Goal: Transaction & Acquisition: Purchase product/service

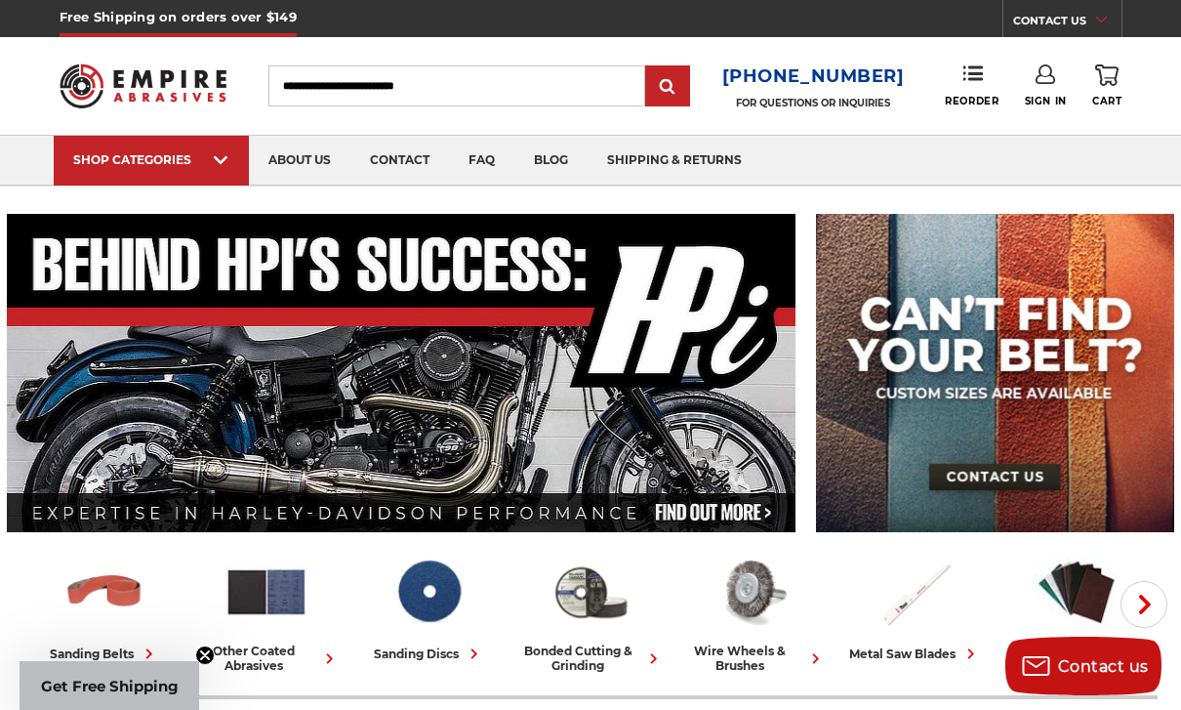
click at [1049, 86] on link "Sign In" at bounding box center [1046, 85] width 42 height 43
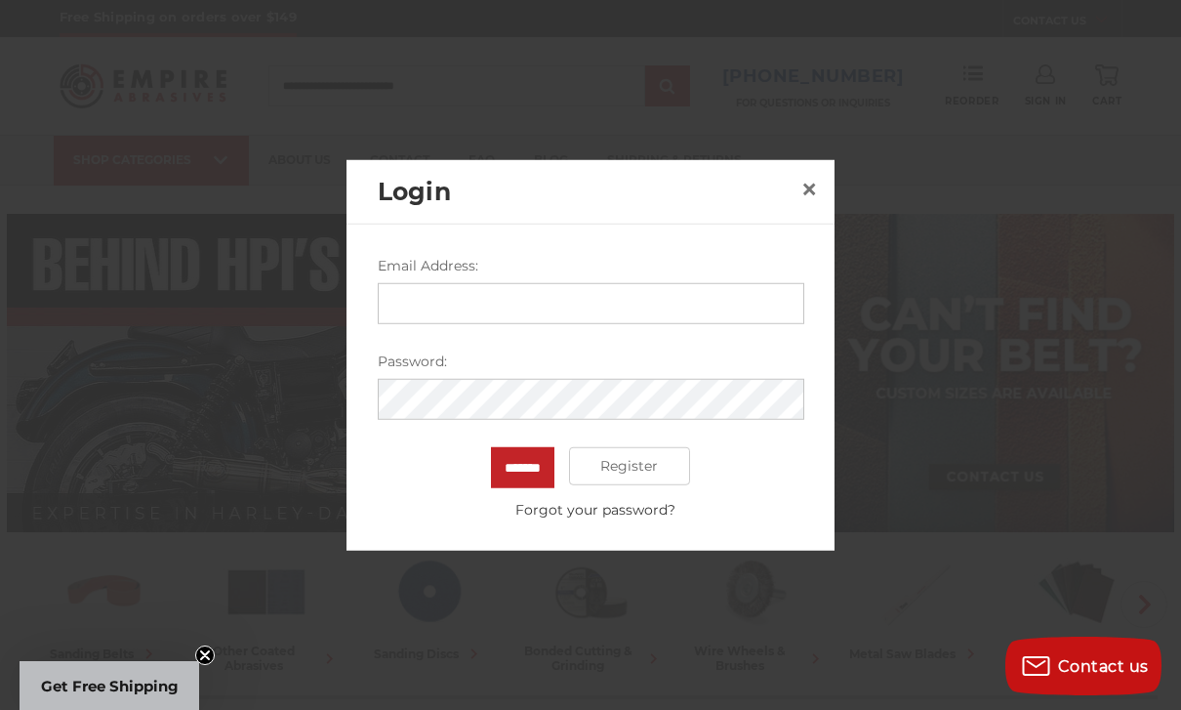
click at [668, 311] on input "Email Address:" at bounding box center [591, 302] width 427 height 41
type input "**********"
click at [522, 467] on input "*******" at bounding box center [522, 466] width 63 height 41
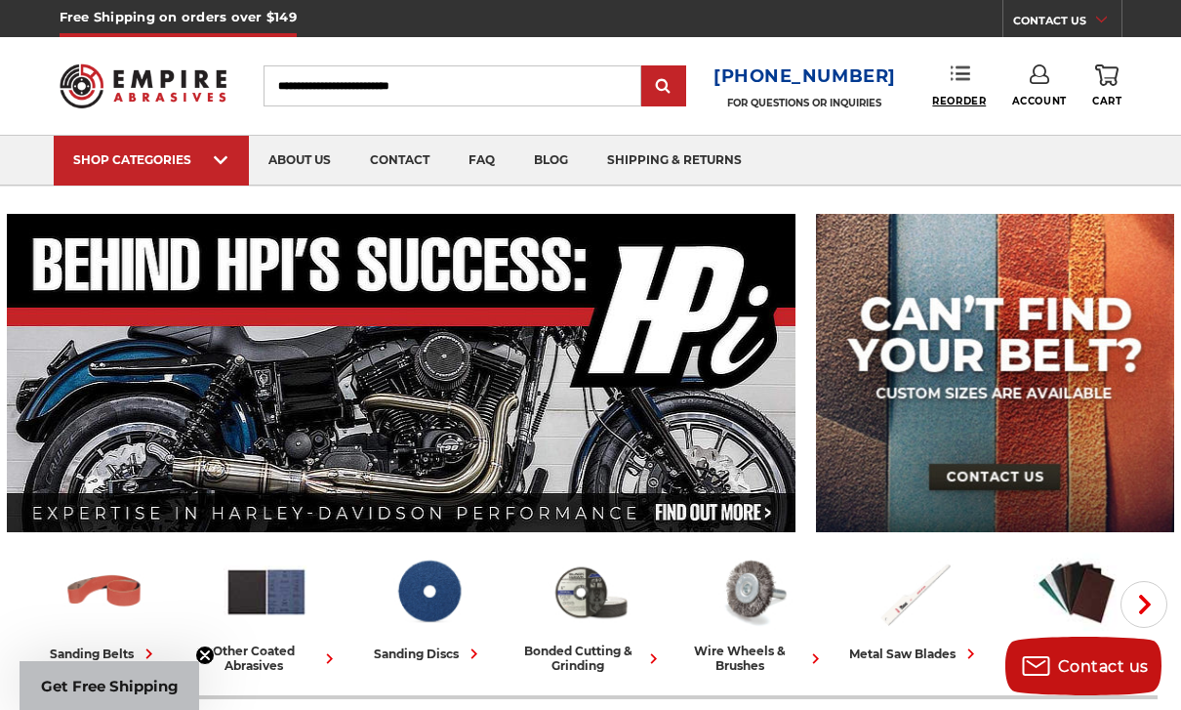
click at [949, 98] on span "Reorder" at bounding box center [959, 101] width 54 height 13
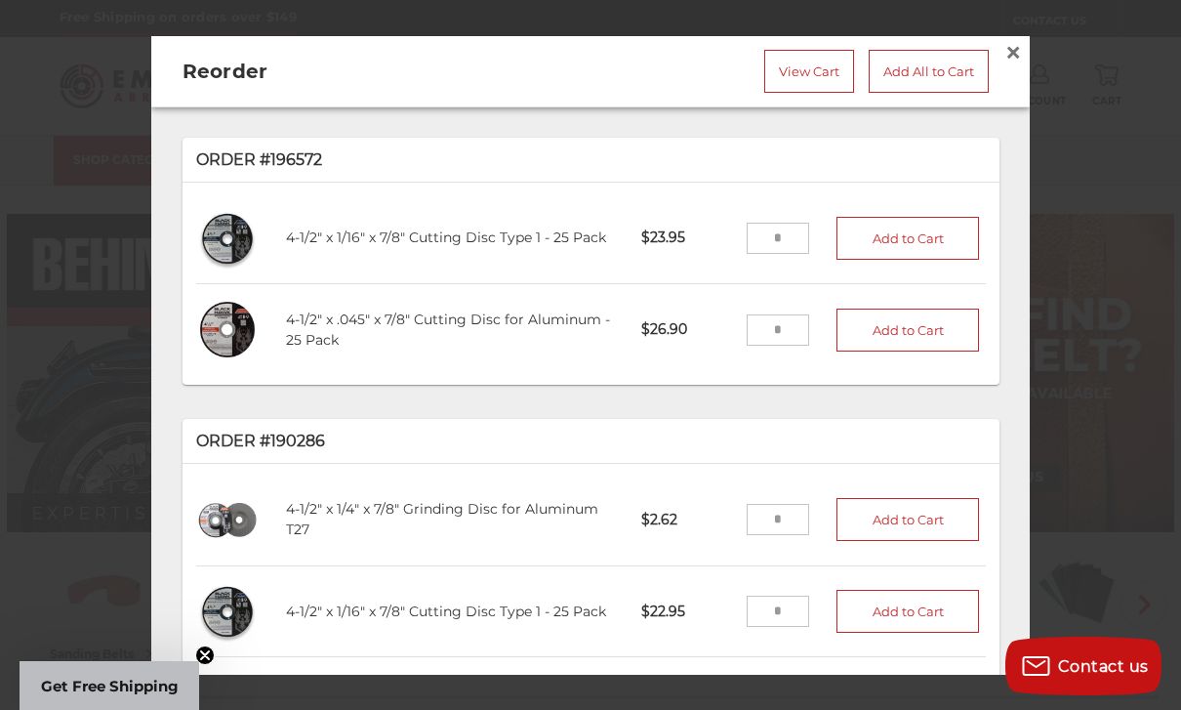
click at [802, 242] on input "tel" at bounding box center [778, 238] width 63 height 31
type input "*"
click at [770, 314] on input "tel" at bounding box center [778, 328] width 63 height 31
type input "*"
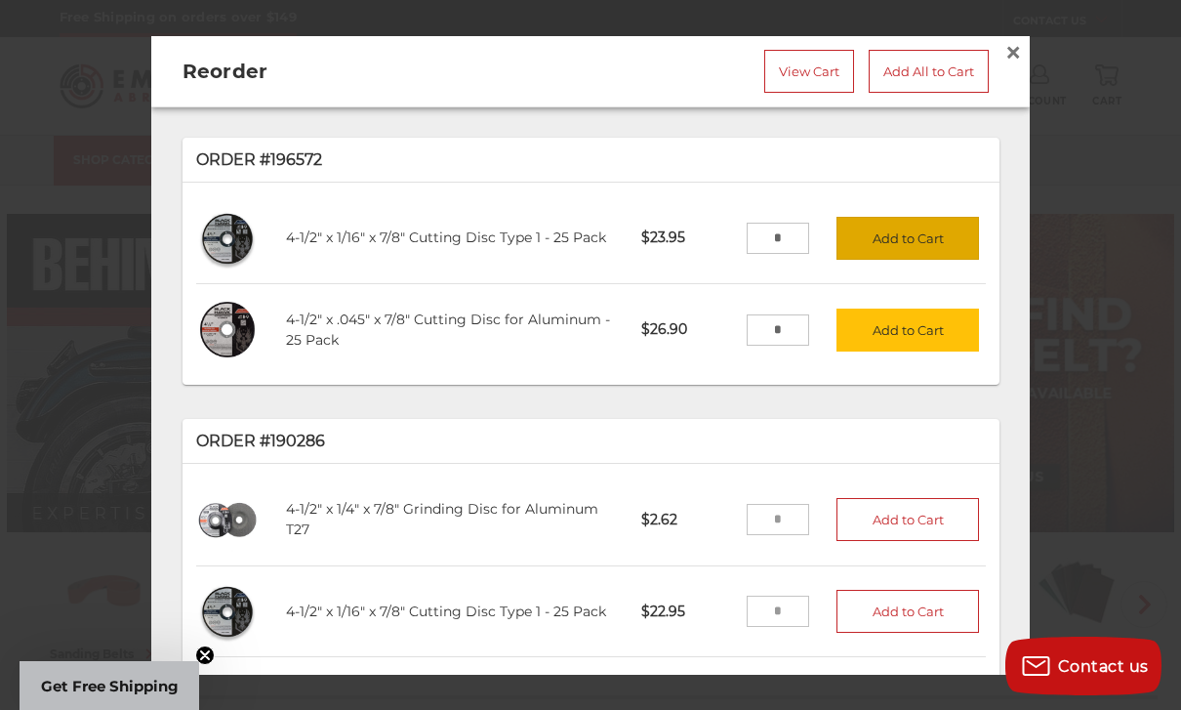
click at [944, 230] on button "Add to Cart" at bounding box center [908, 238] width 143 height 43
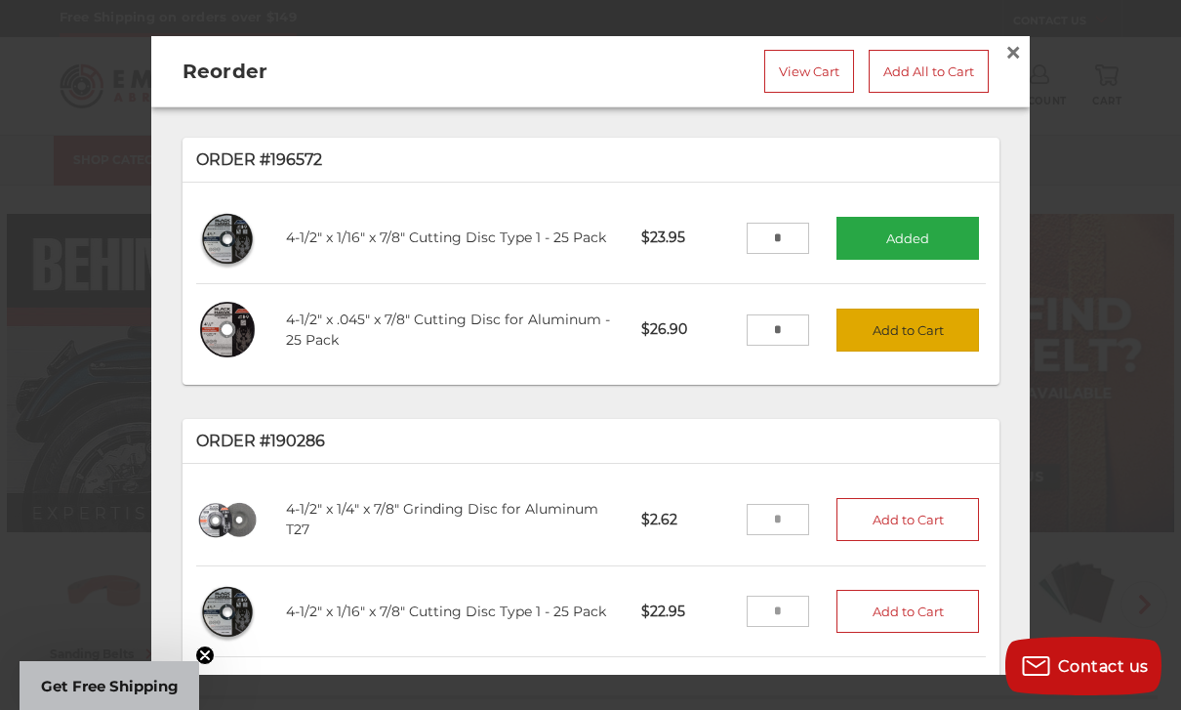
click at [946, 327] on button "Add to Cart" at bounding box center [908, 329] width 143 height 43
click at [784, 520] on input "tel" at bounding box center [778, 519] width 63 height 31
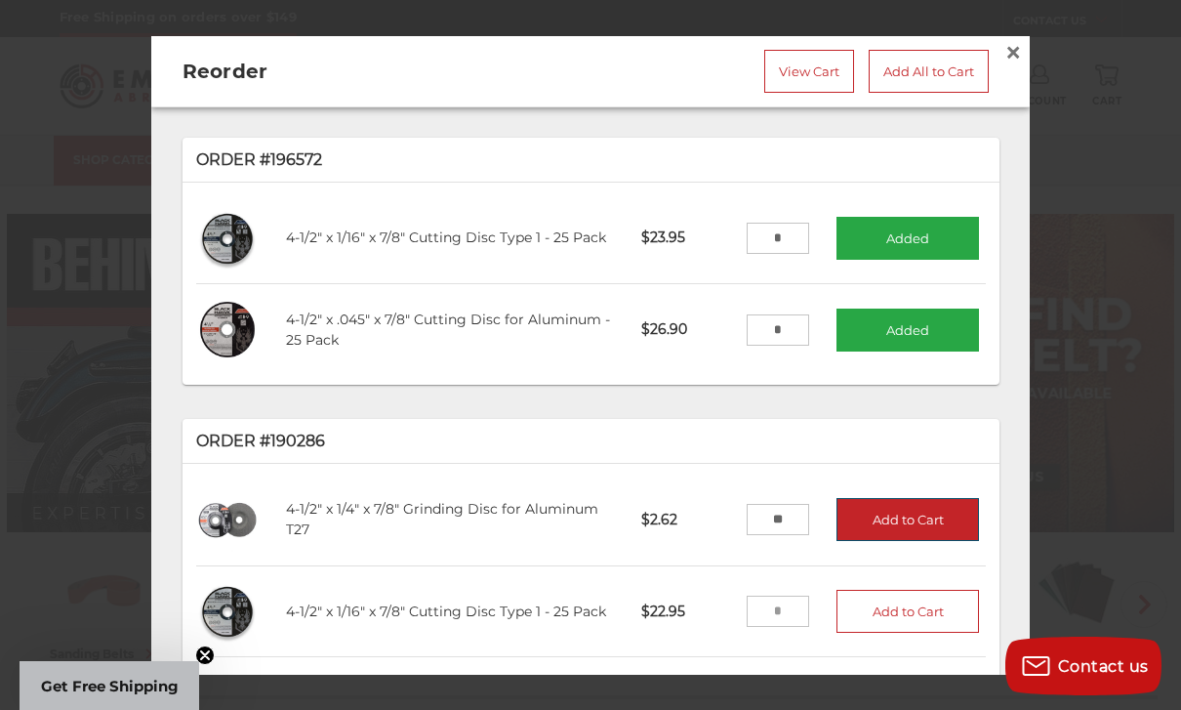
type input "**"
click at [915, 506] on button "Add to Cart" at bounding box center [908, 519] width 143 height 43
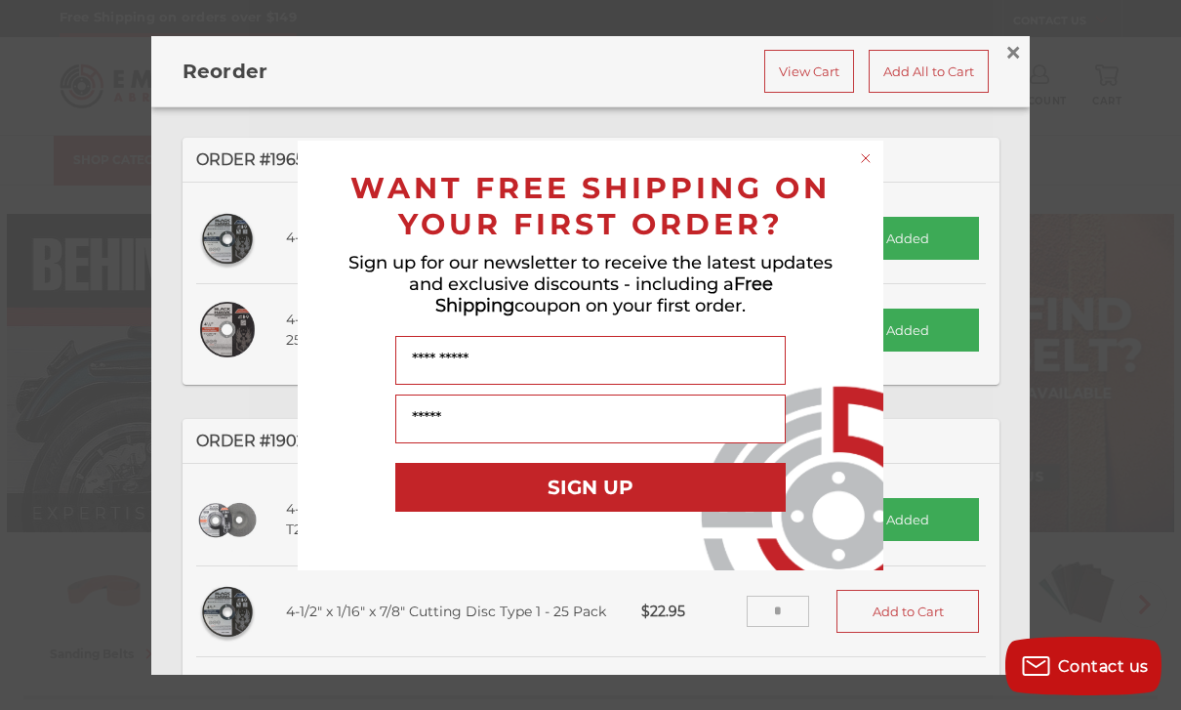
click at [871, 149] on circle "Close dialog" at bounding box center [866, 157] width 19 height 19
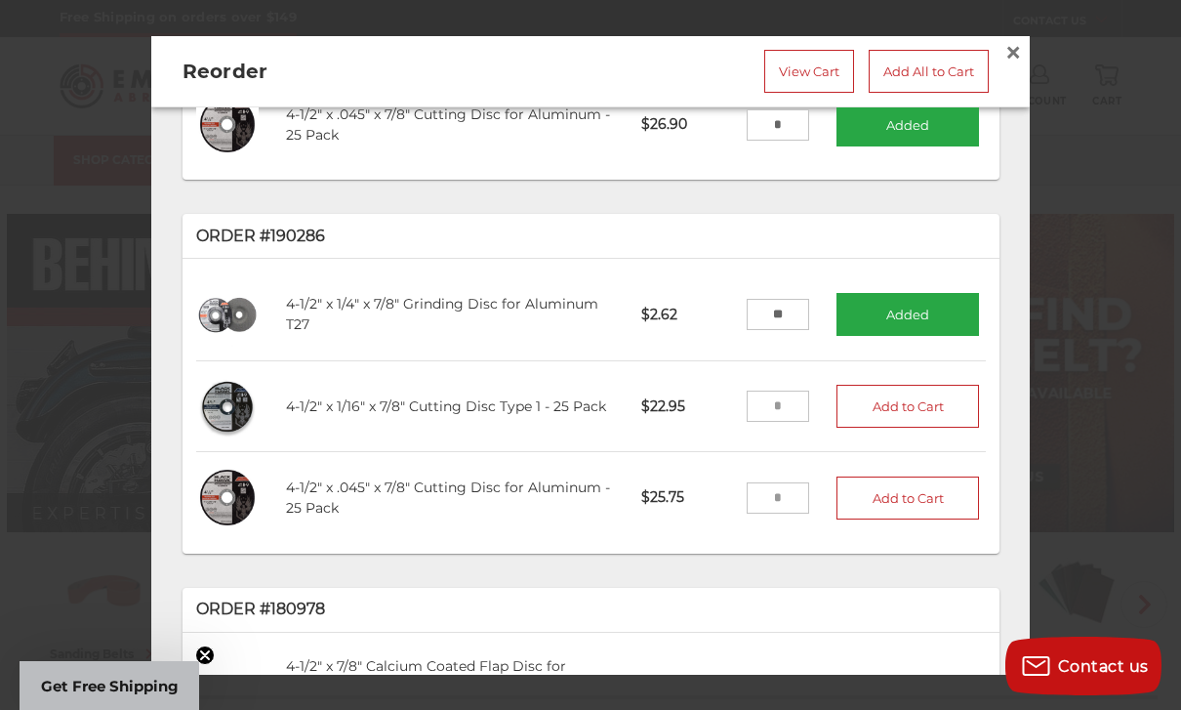
click at [1018, 356] on div "Order #196572 4-1/2" x 1/16" x 7/8" Cutting Disc Type 1 - 25 Pack C45601-25 $23…" at bounding box center [590, 413] width 879 height 615
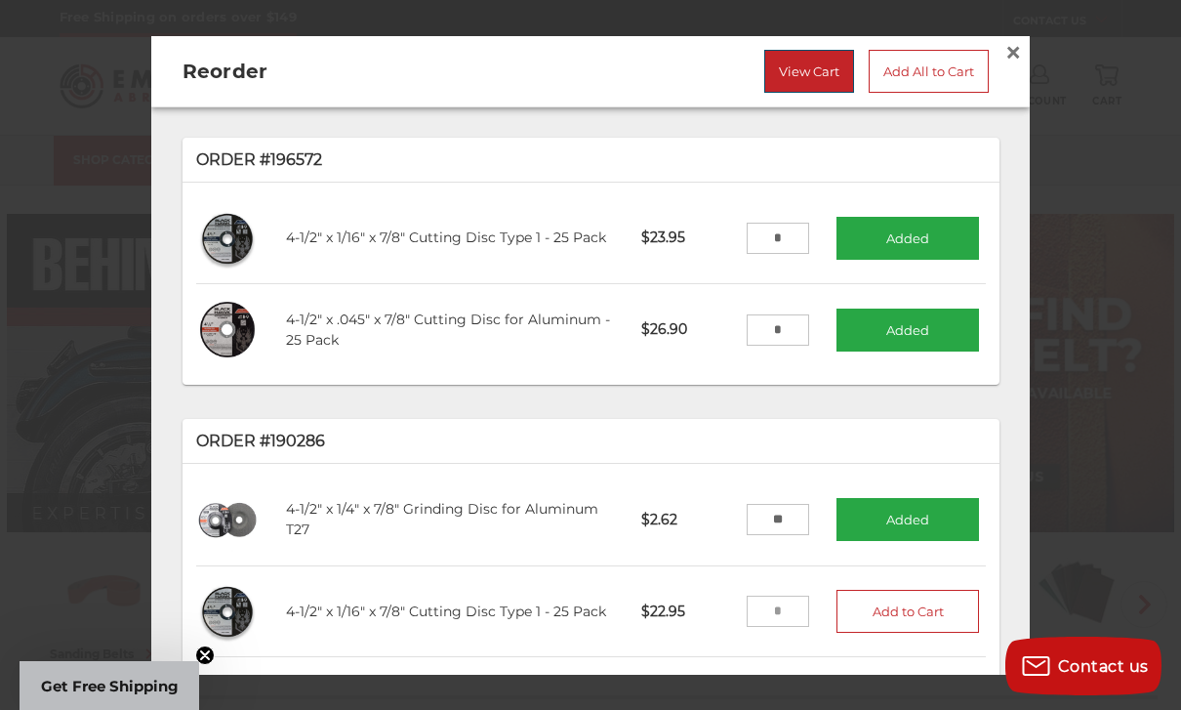
click at [791, 90] on link "View Cart" at bounding box center [809, 70] width 90 height 43
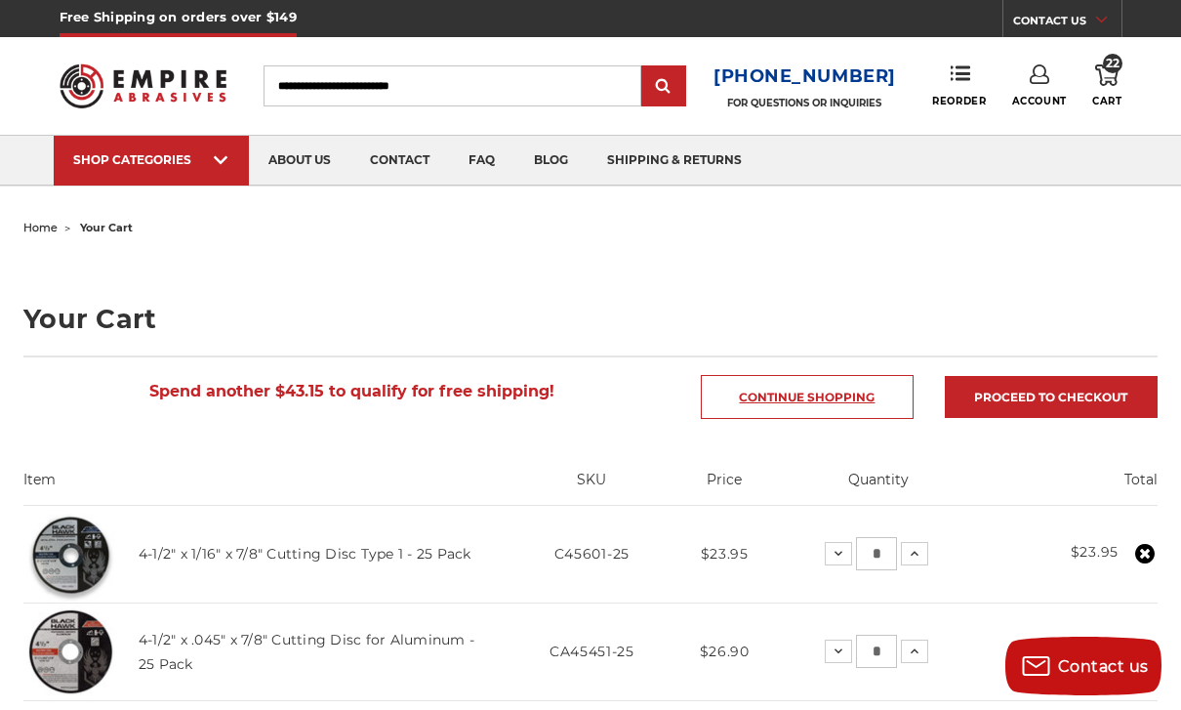
click at [873, 404] on link "Continue Shopping" at bounding box center [807, 397] width 213 height 44
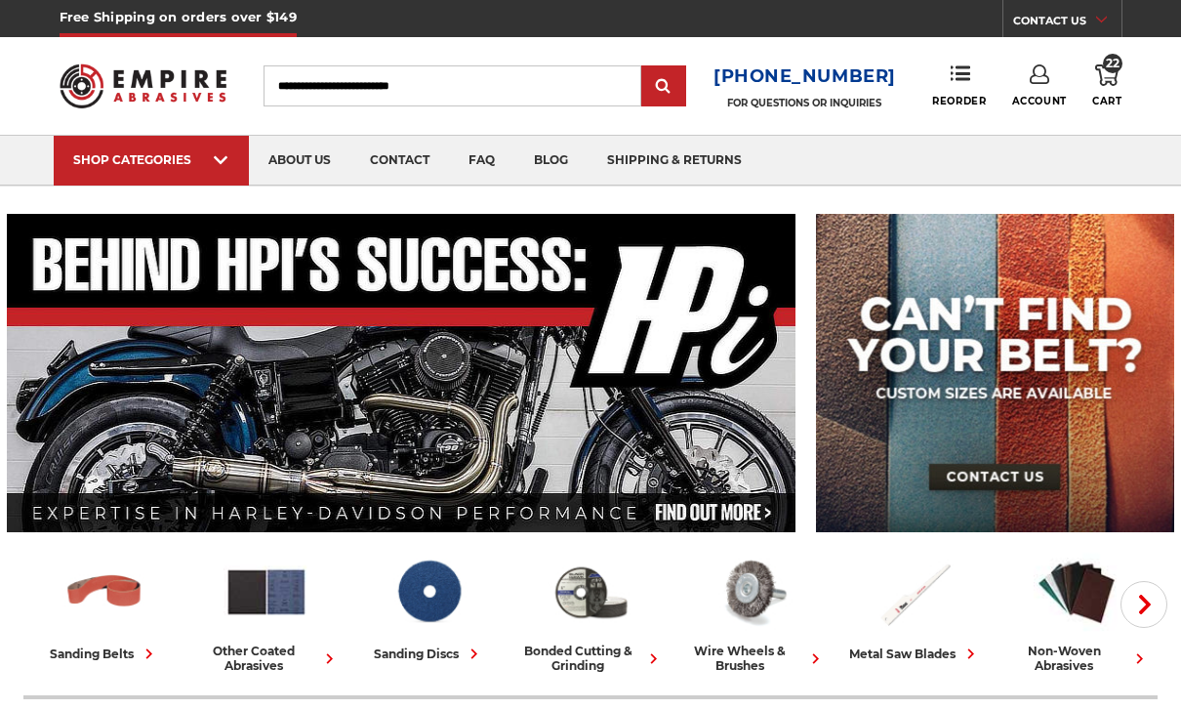
click at [425, 116] on div "Toggle menu Menu Search 1-800-816-3824 FOR QUESTIONS OR INQUIRIES Phone Reorder…" at bounding box center [591, 86] width 1063 height 98
click at [472, 76] on input "Search" at bounding box center [453, 85] width 378 height 41
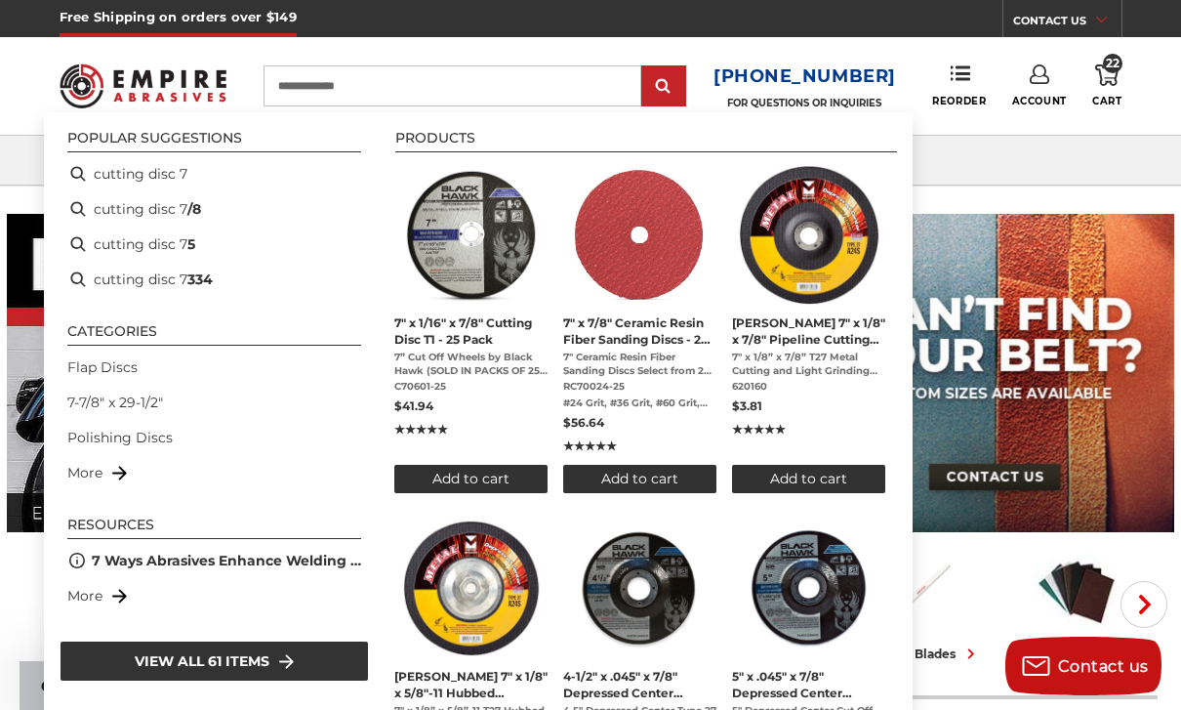
type input "**********"
click at [478, 268] on img "Instant Search Results" at bounding box center [471, 235] width 142 height 142
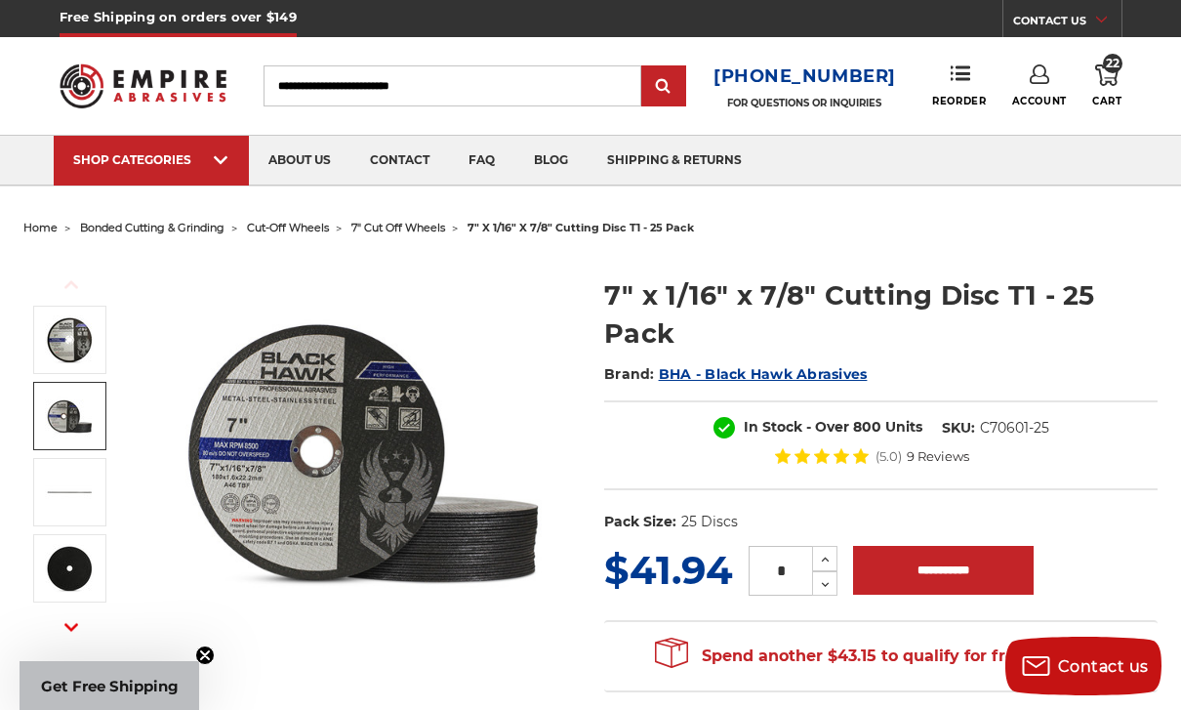
click at [83, 404] on img at bounding box center [69, 415] width 49 height 49
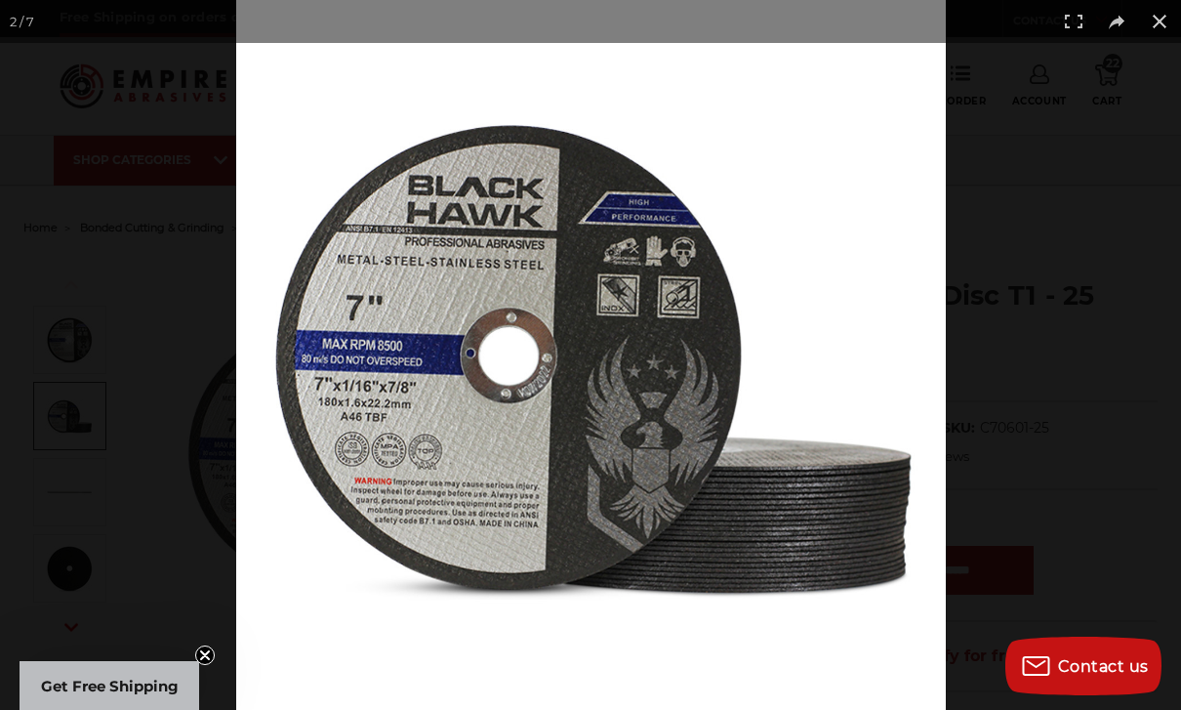
click at [1175, 25] on button at bounding box center [1159, 21] width 43 height 43
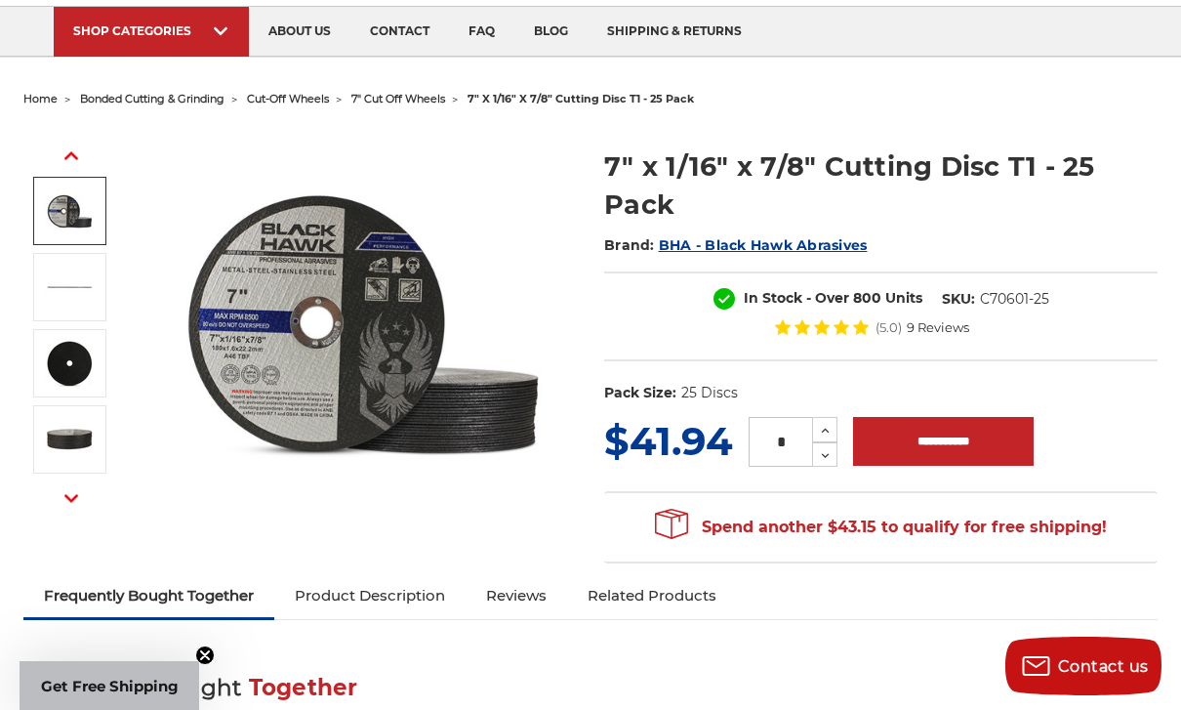
scroll to position [128, 0]
click at [994, 446] on input "**********" at bounding box center [943, 442] width 181 height 49
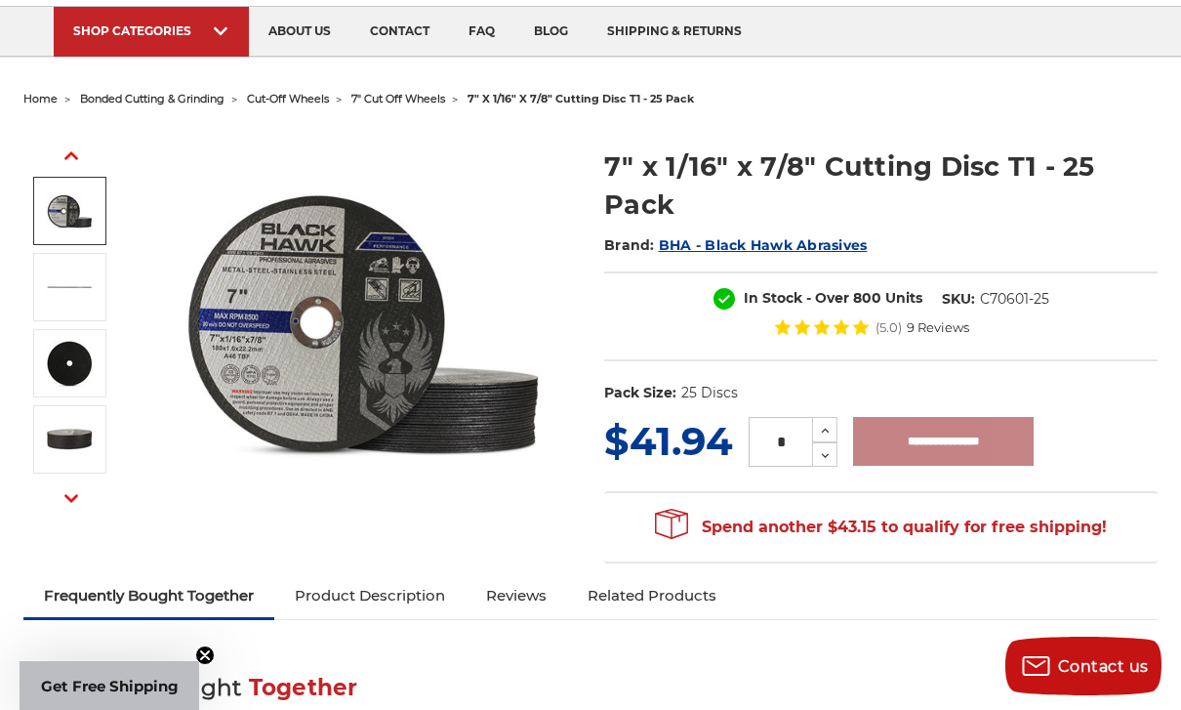
type input "**********"
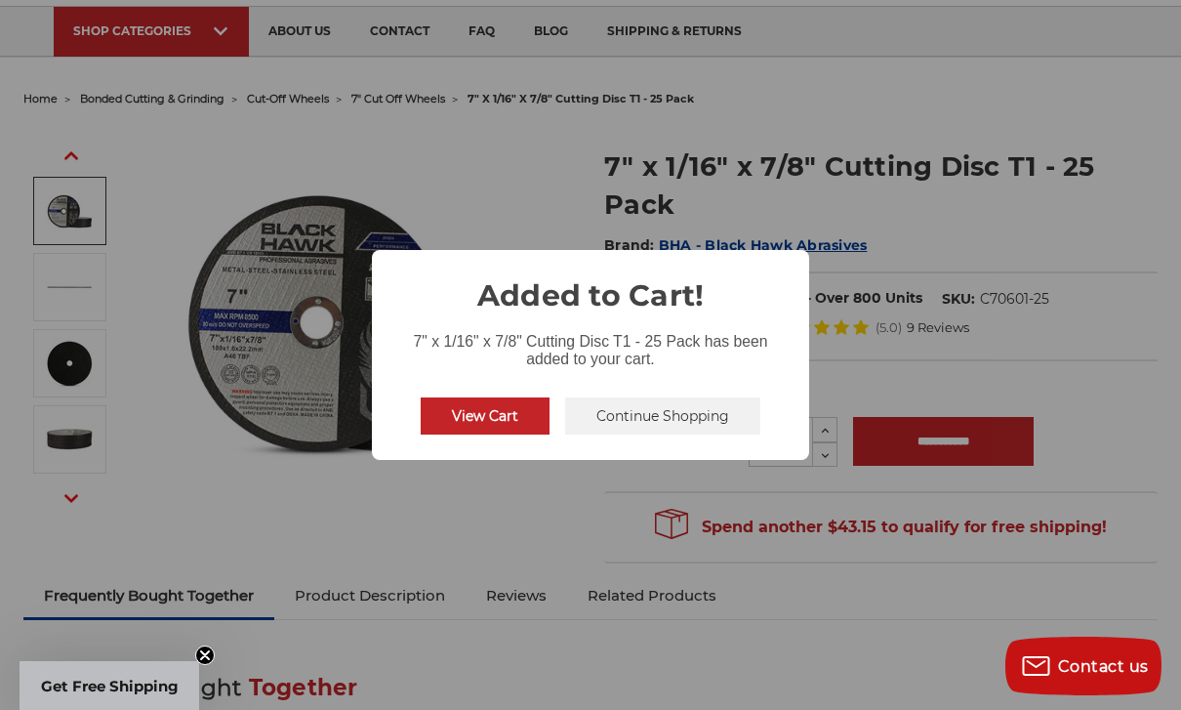
click at [633, 429] on button "Continue Shopping" at bounding box center [662, 415] width 195 height 37
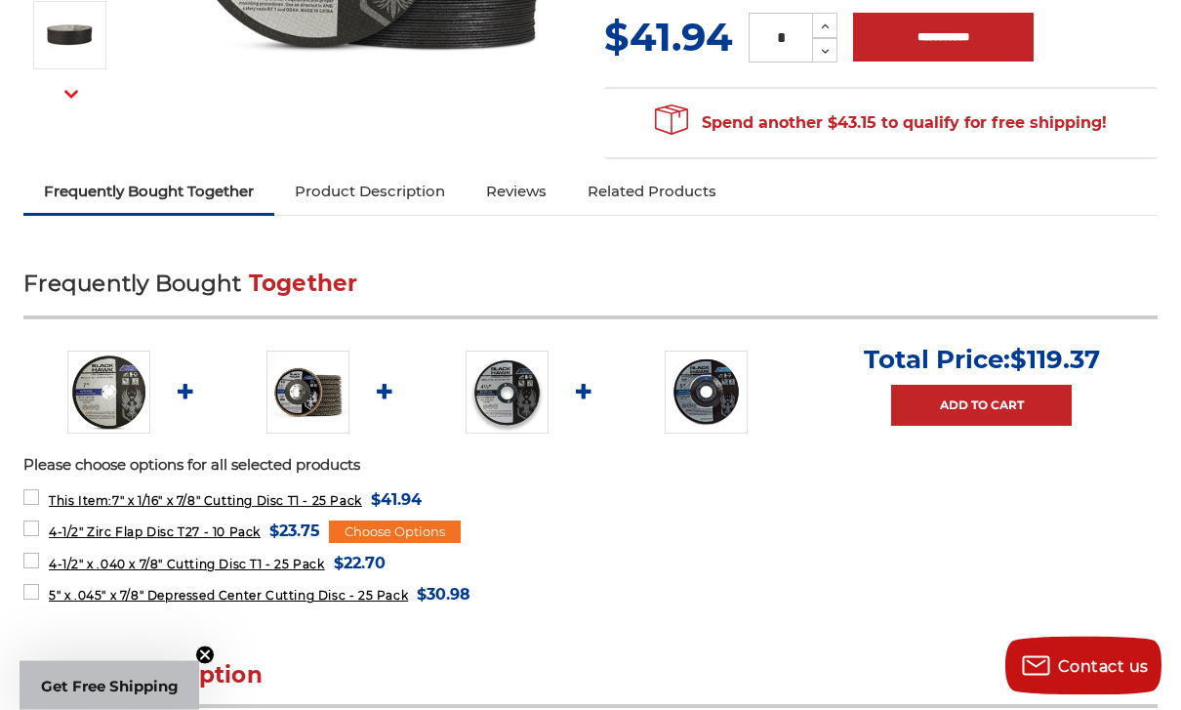
scroll to position [534, 0]
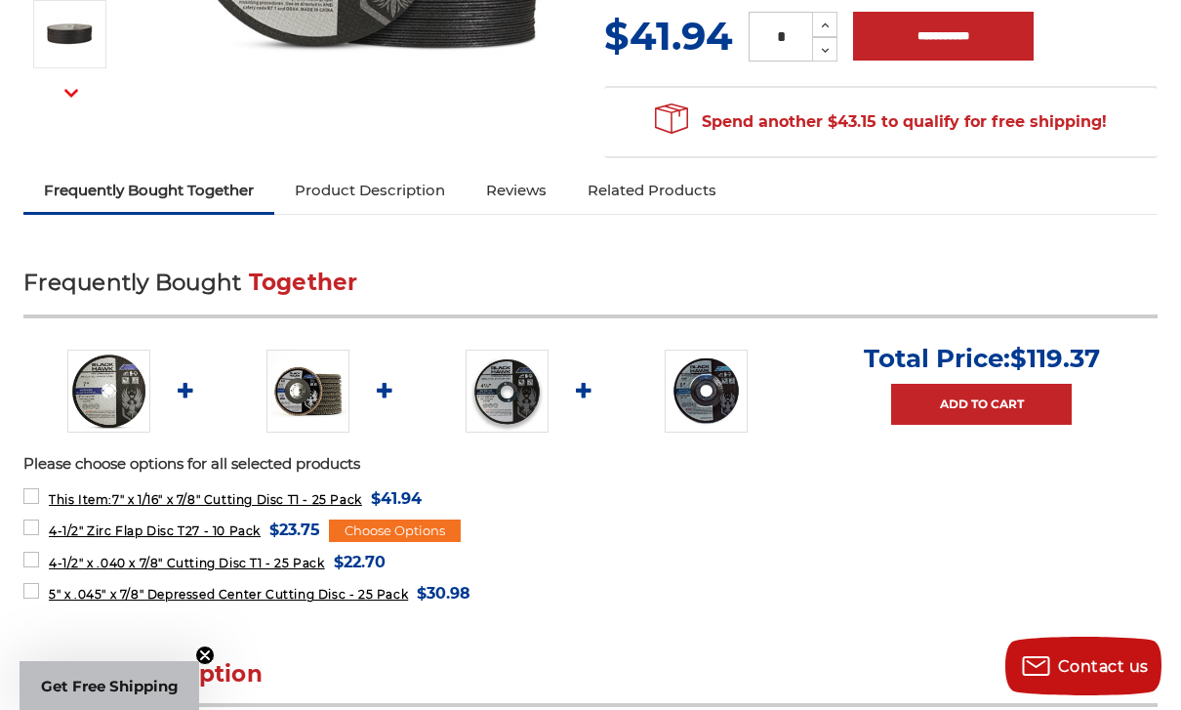
click at [306, 409] on img at bounding box center [308, 391] width 83 height 83
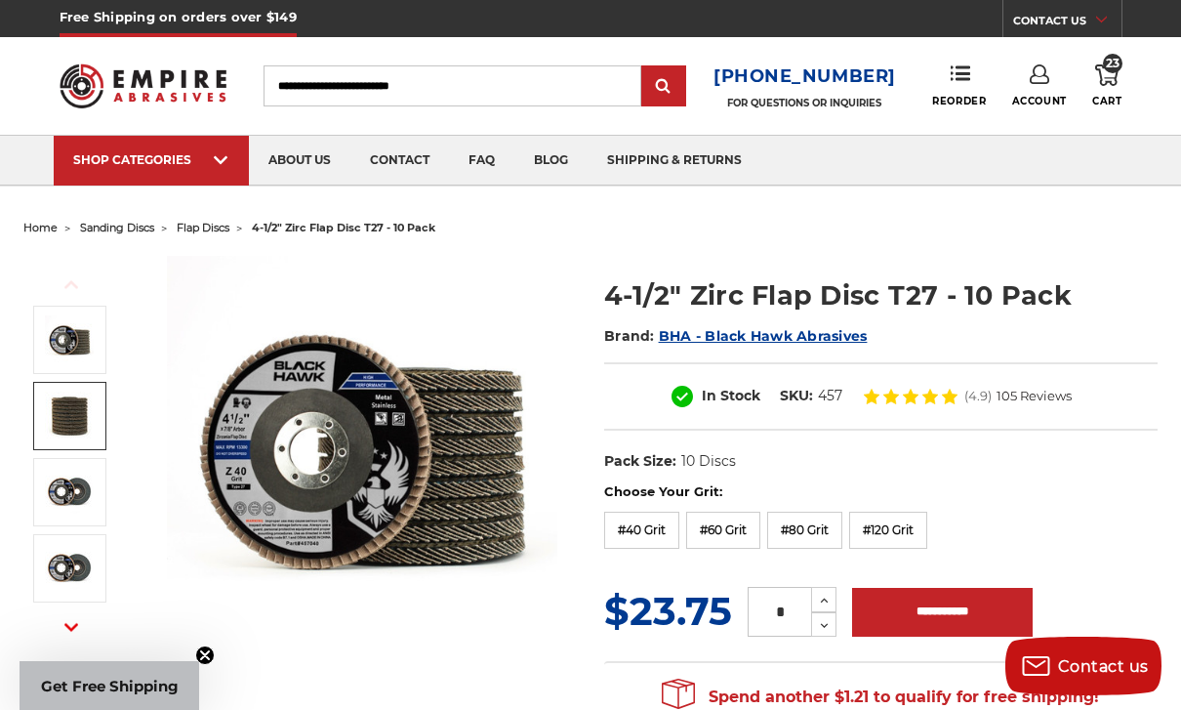
click at [83, 413] on img at bounding box center [69, 415] width 49 height 49
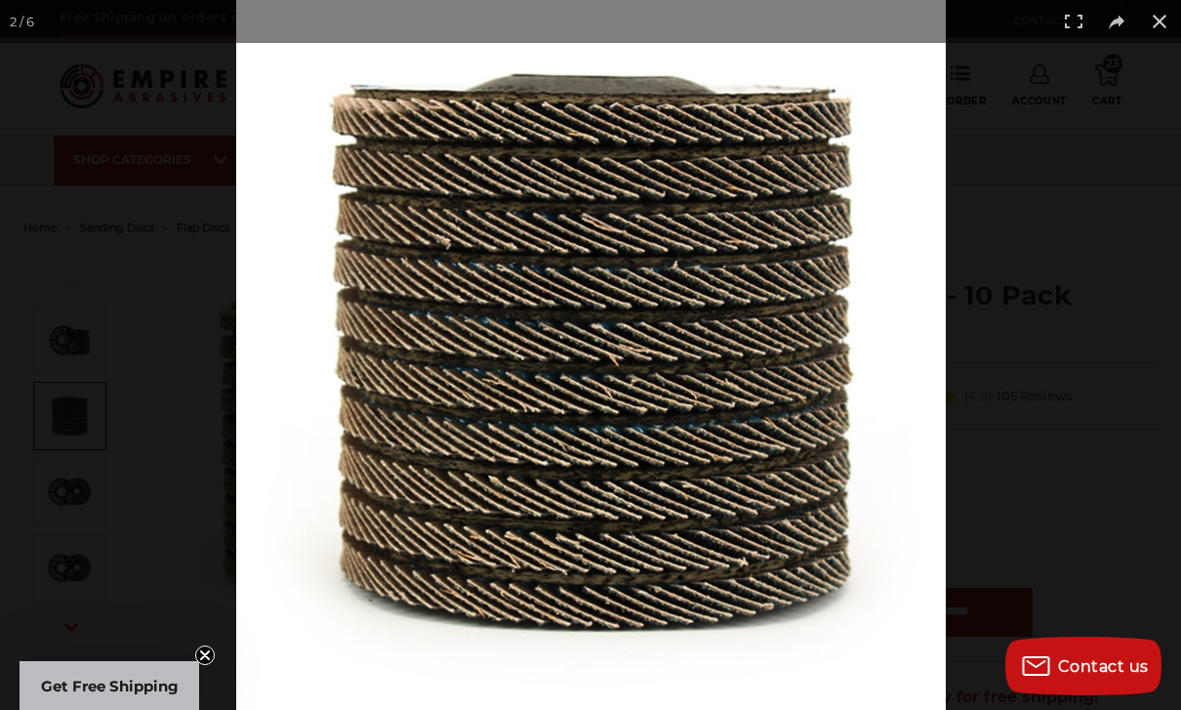
click at [1164, 36] on button at bounding box center [1159, 21] width 43 height 43
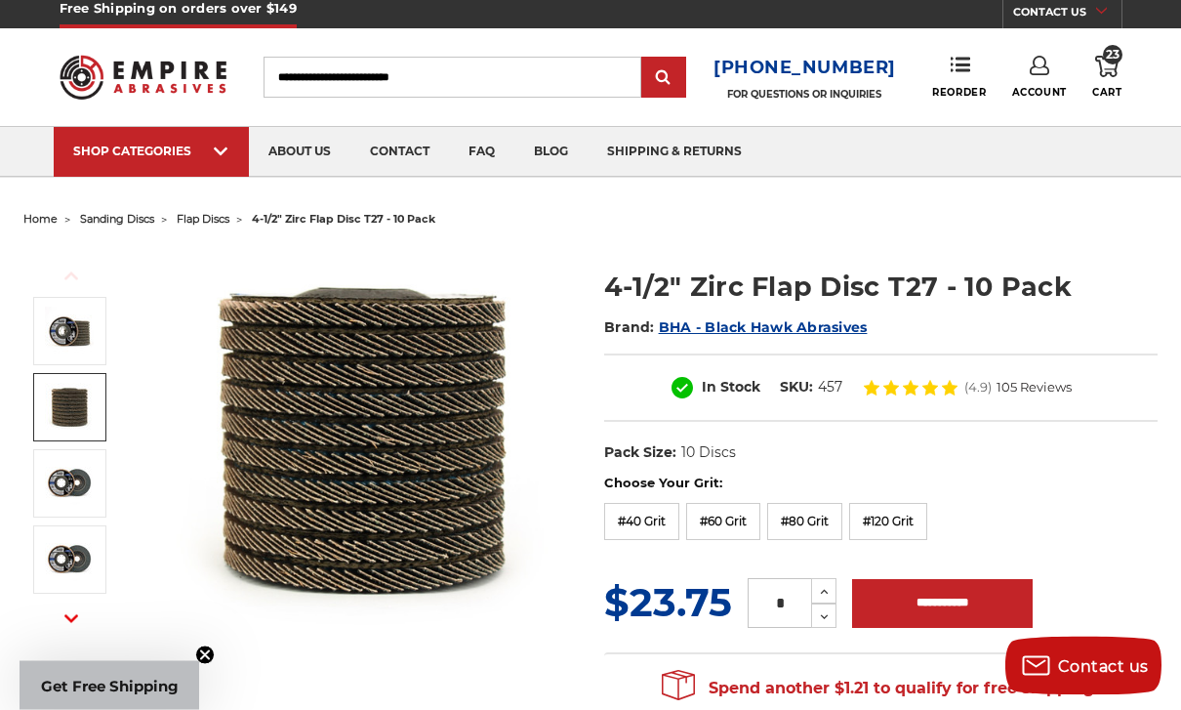
scroll to position [11, 0]
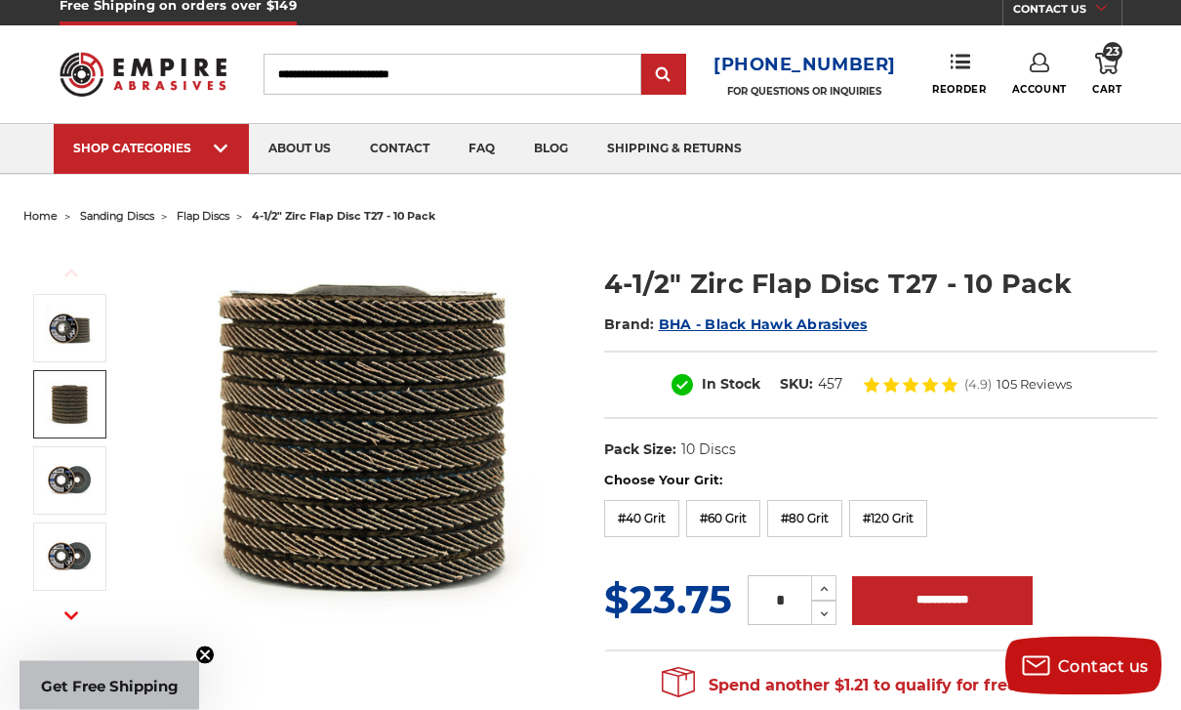
click at [1120, 67] on link "23 Cart" at bounding box center [1106, 75] width 29 height 43
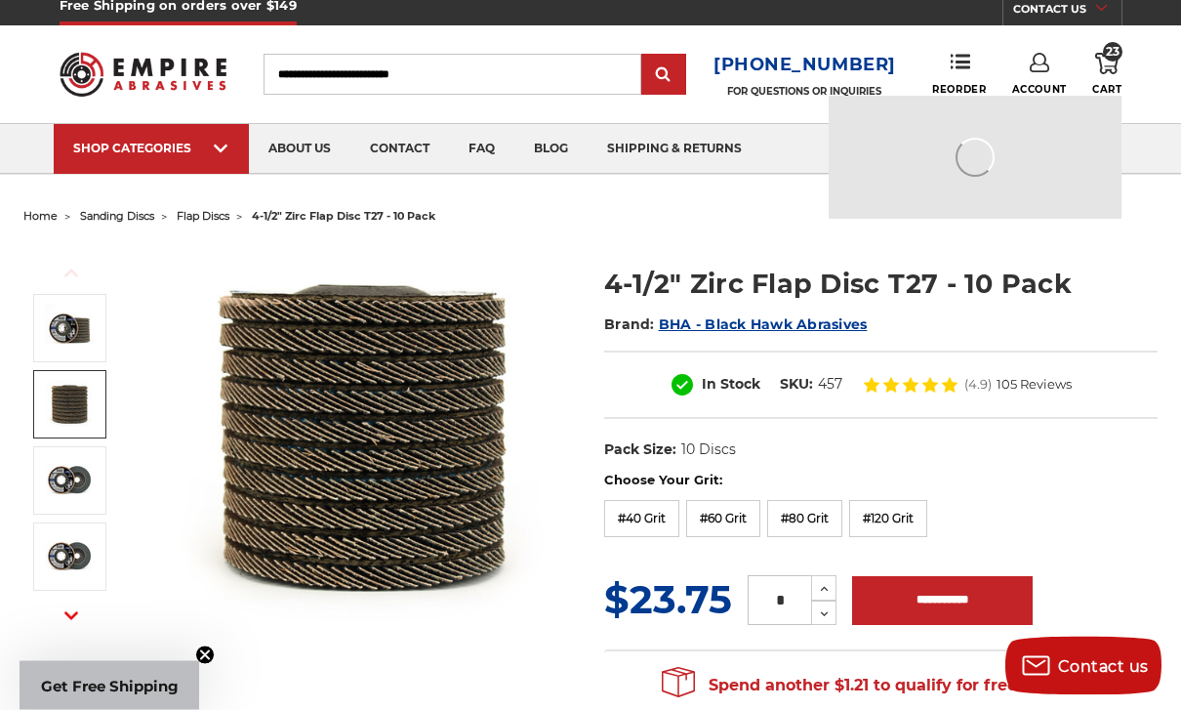
scroll to position [12, 0]
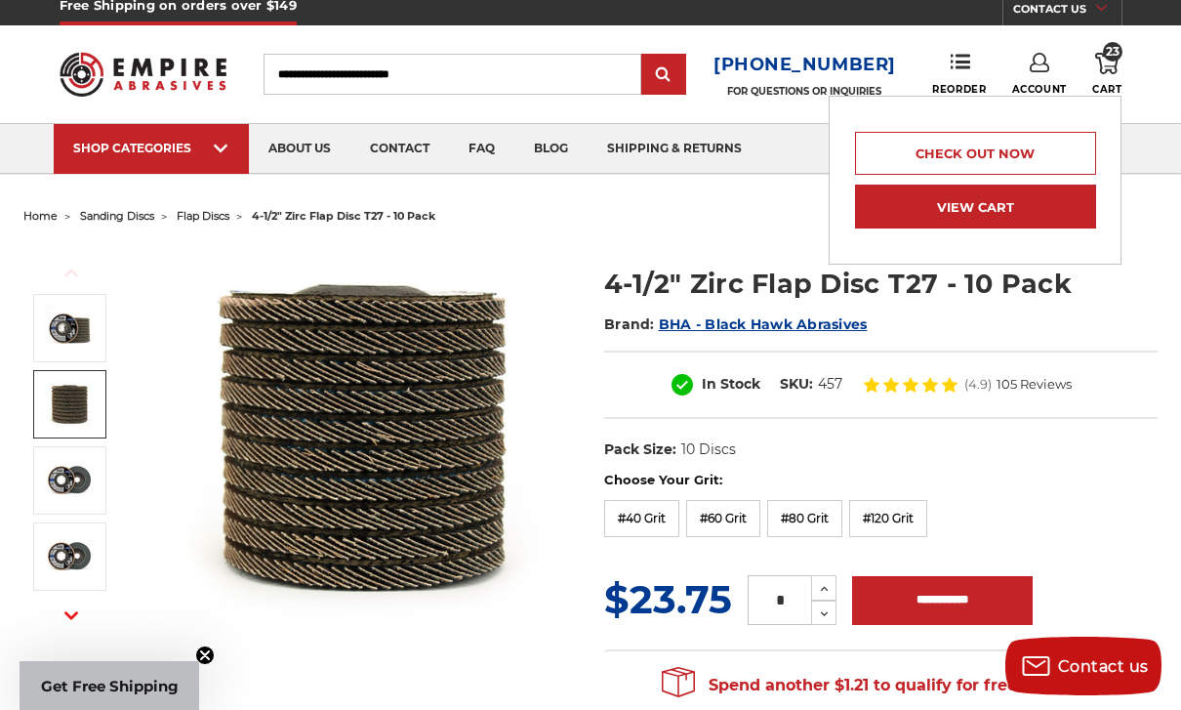
click at [1045, 213] on link "View Cart" at bounding box center [975, 207] width 240 height 44
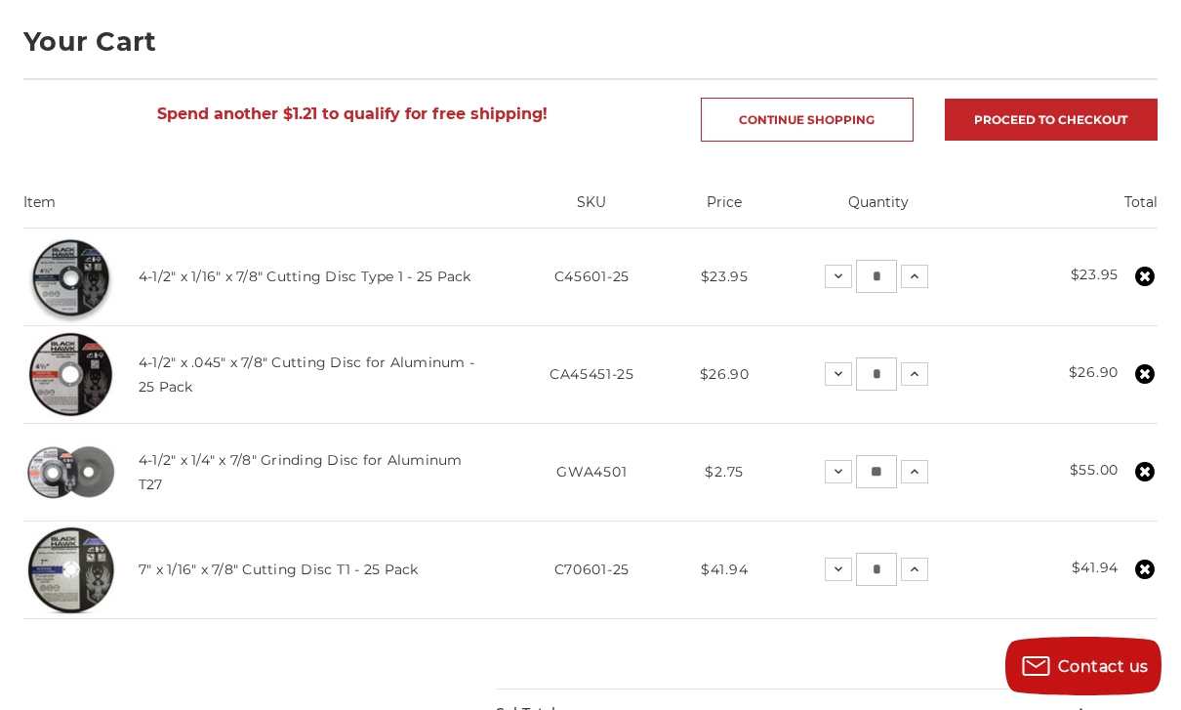
click at [105, 473] on img at bounding box center [70, 472] width 95 height 95
click at [161, 465] on link "4-1/2" x 1/4" x 7/8" Grinding Disc for Aluminum T27" at bounding box center [301, 471] width 324 height 41
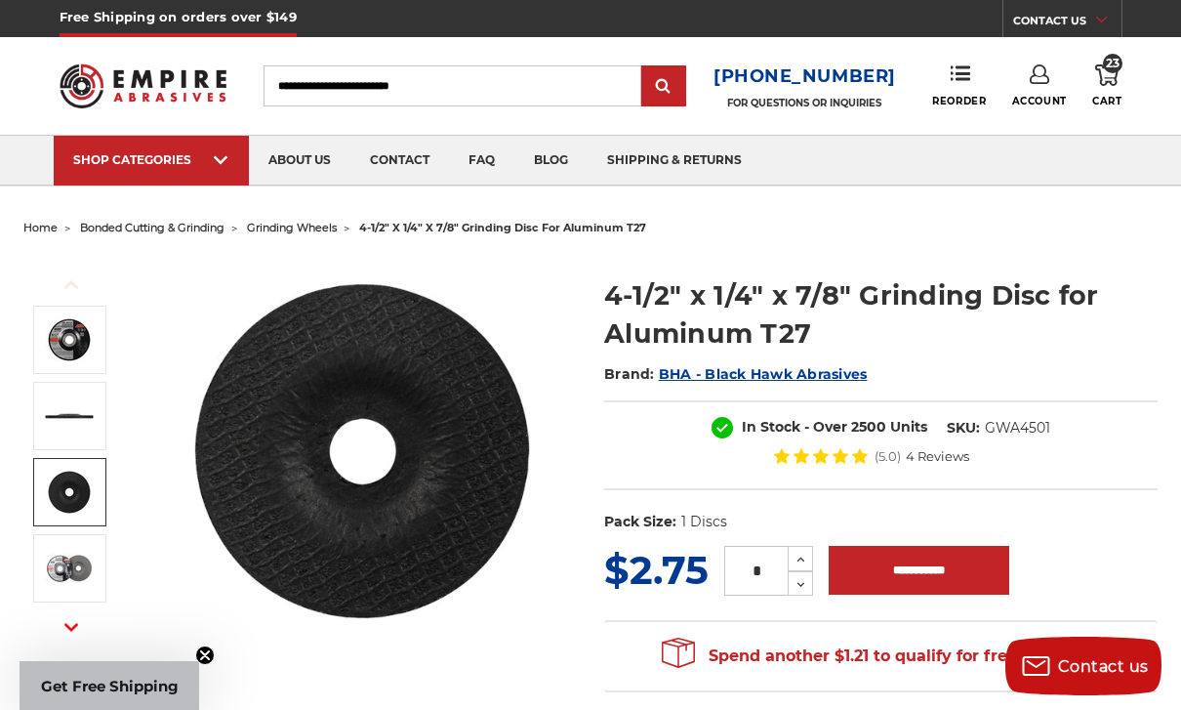
click at [71, 467] on link at bounding box center [69, 492] width 73 height 68
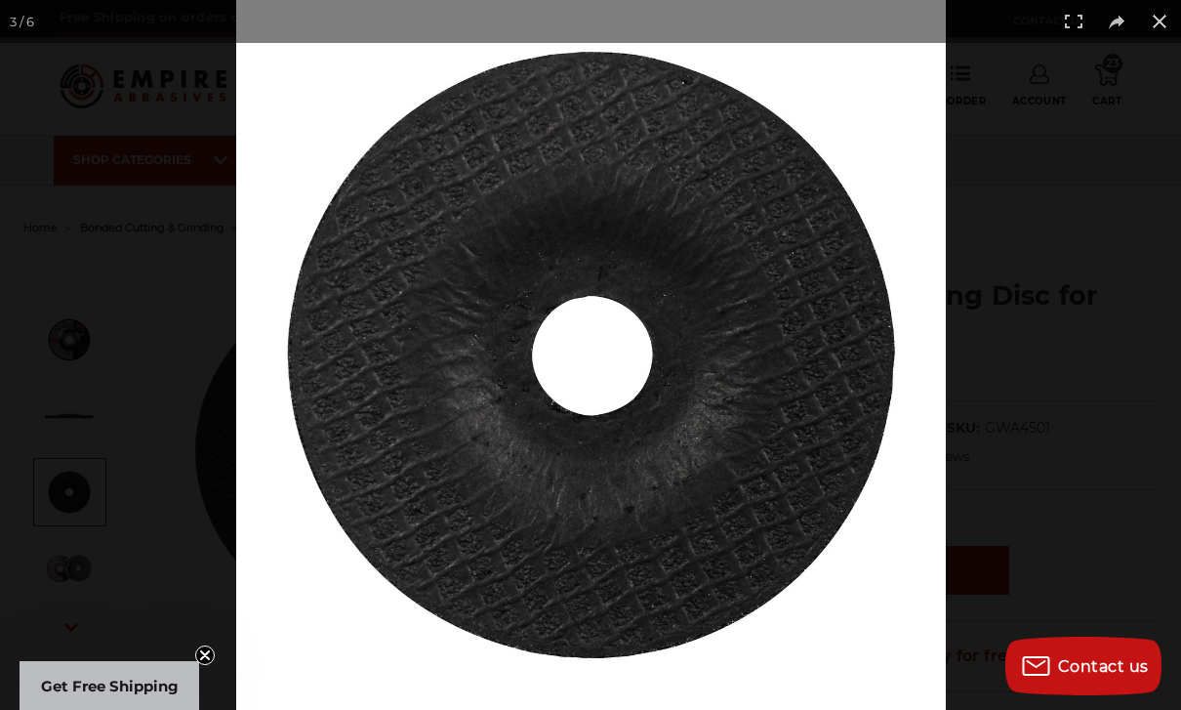
click at [1176, 32] on button at bounding box center [1159, 21] width 43 height 43
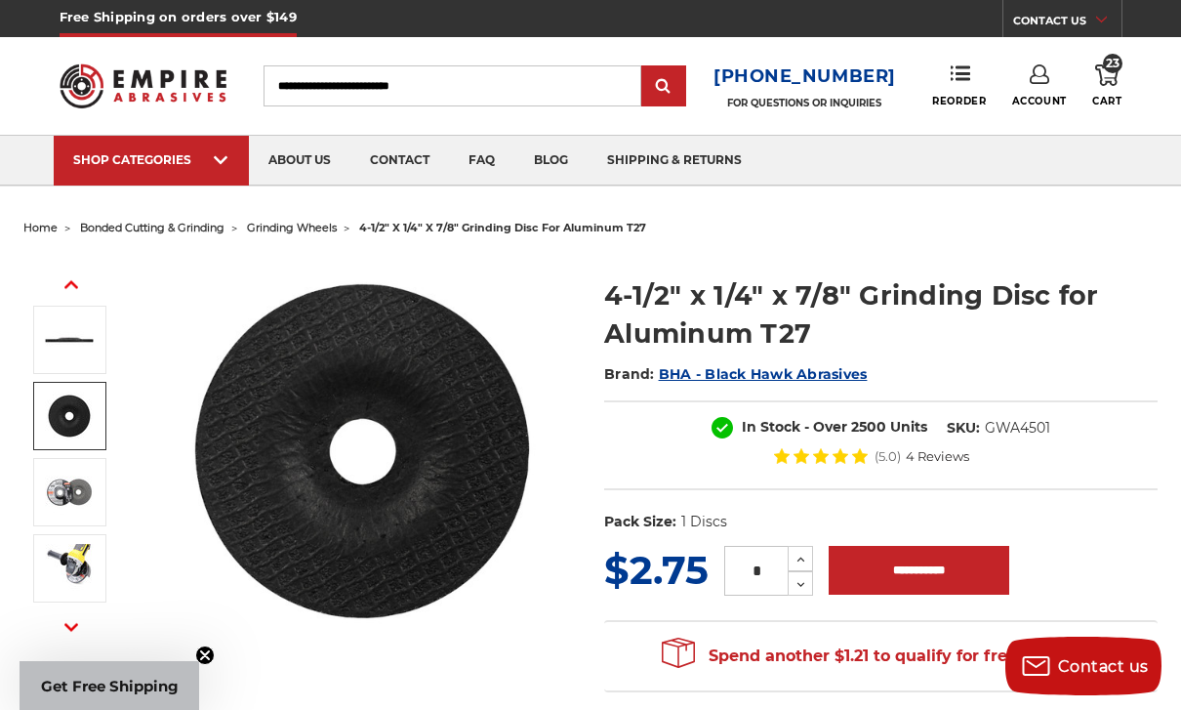
click at [1113, 83] on icon at bounding box center [1106, 74] width 23 height 21
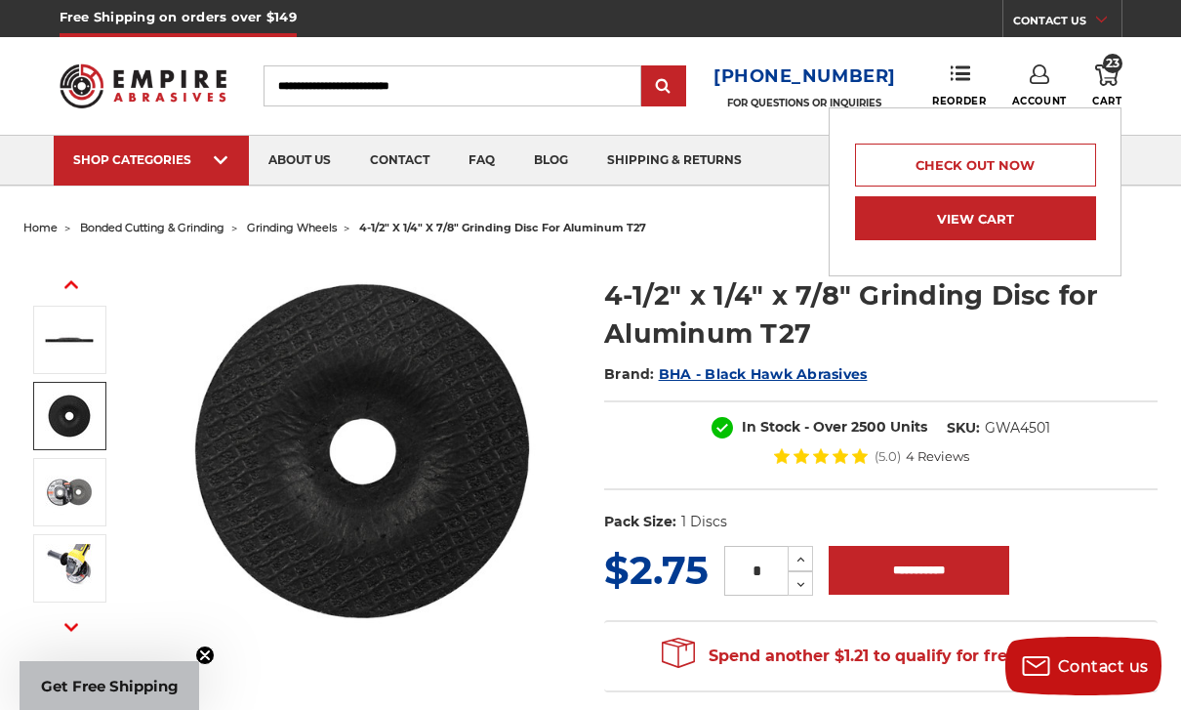
click at [1042, 229] on link "View Cart" at bounding box center [975, 218] width 240 height 44
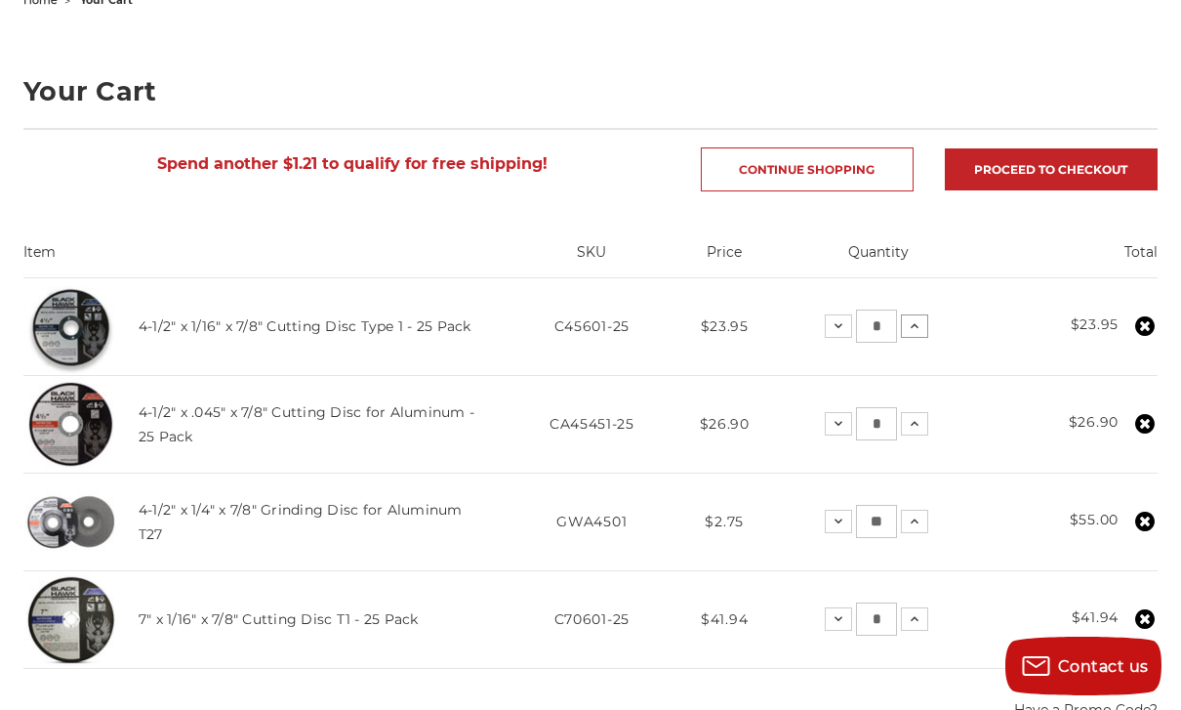
click at [919, 328] on icon at bounding box center [915, 326] width 16 height 16
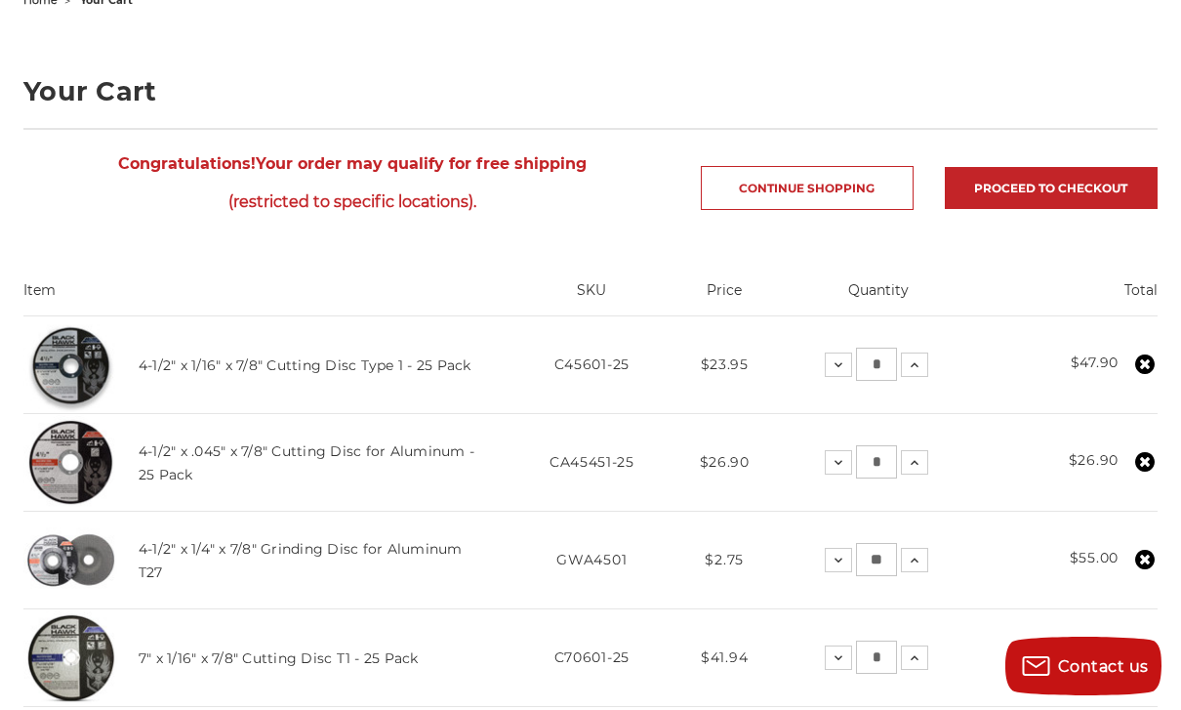
click at [910, 481] on td "Quantity: Decrease Quantity: * Increase Quantity:" at bounding box center [878, 463] width 209 height 98
click at [922, 455] on icon at bounding box center [915, 463] width 16 height 16
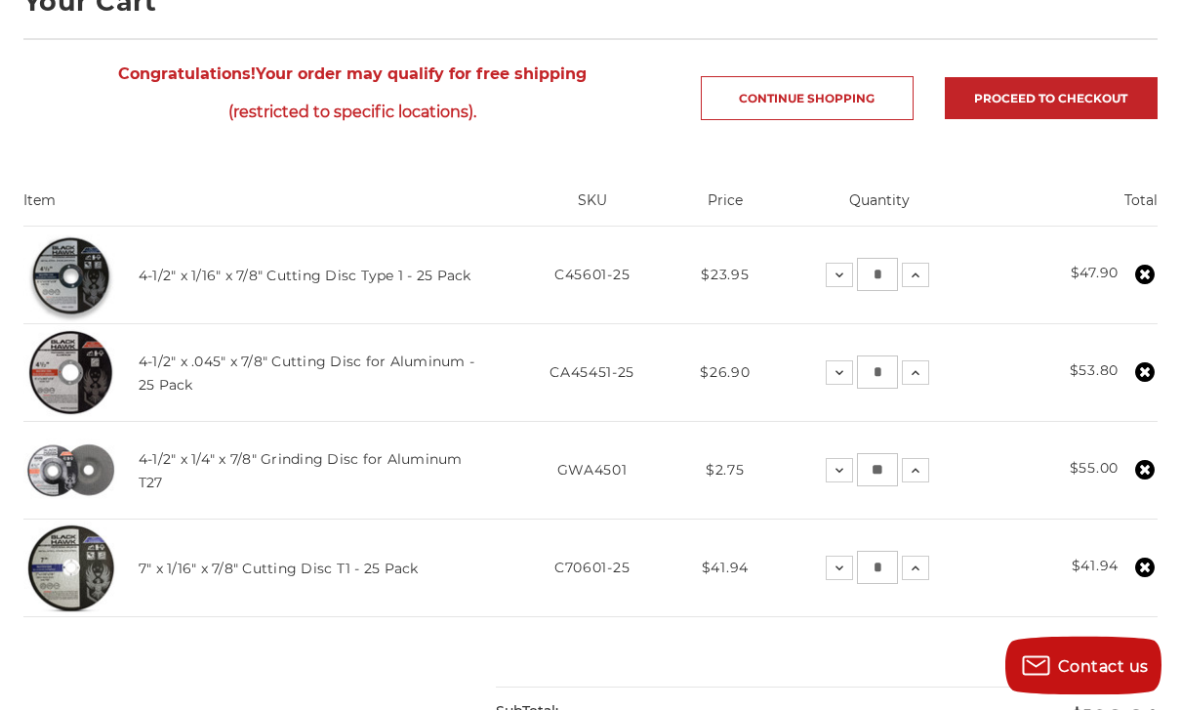
scroll to position [320, 0]
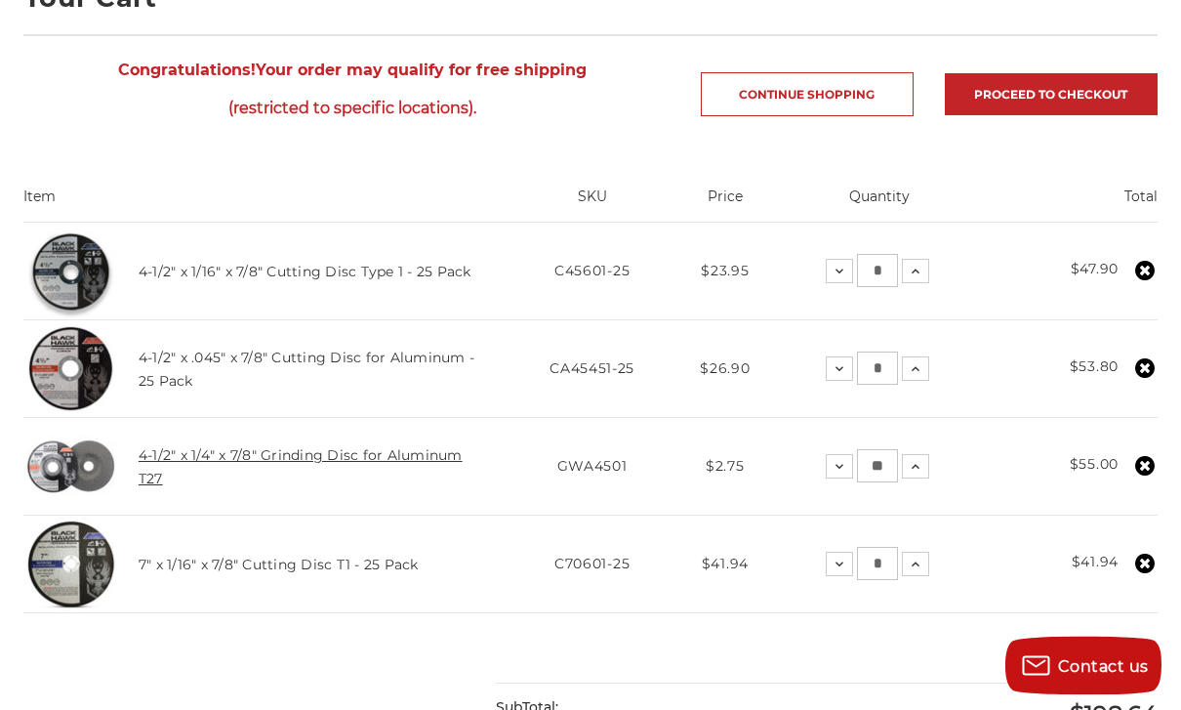
click at [194, 462] on link "4-1/2" x 1/4" x 7/8" Grinding Disc for Aluminum T27" at bounding box center [301, 467] width 324 height 41
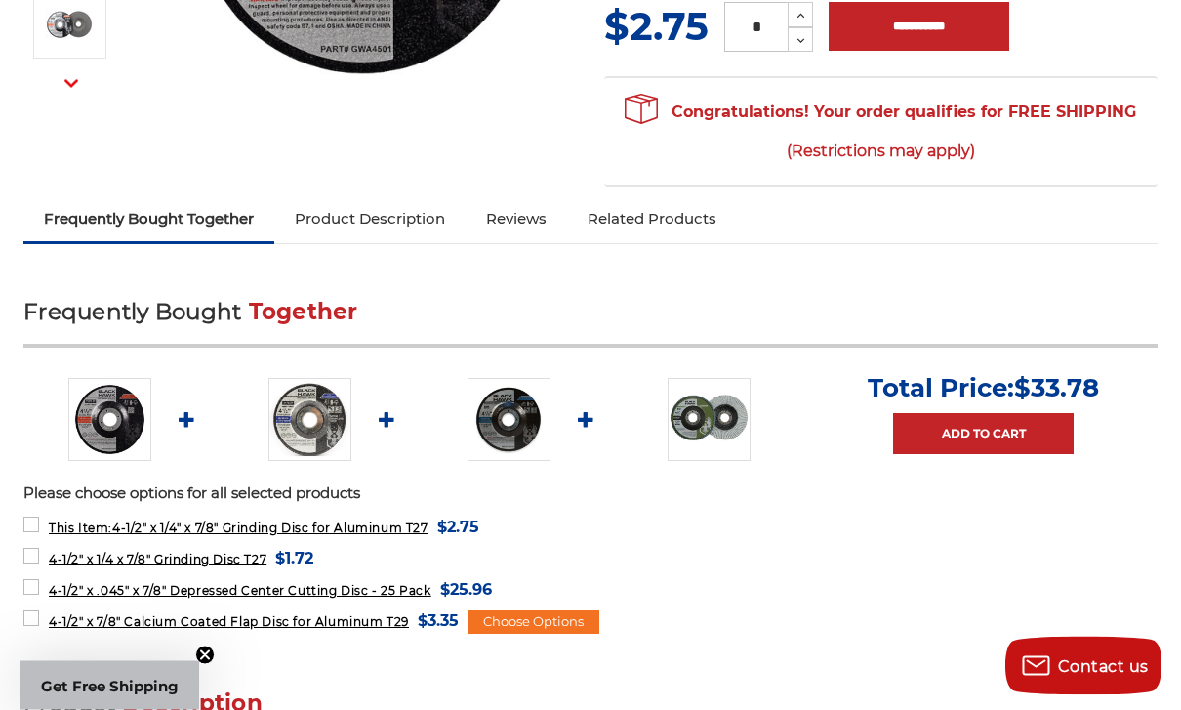
scroll to position [544, 0]
click at [718, 391] on img at bounding box center [709, 419] width 83 height 83
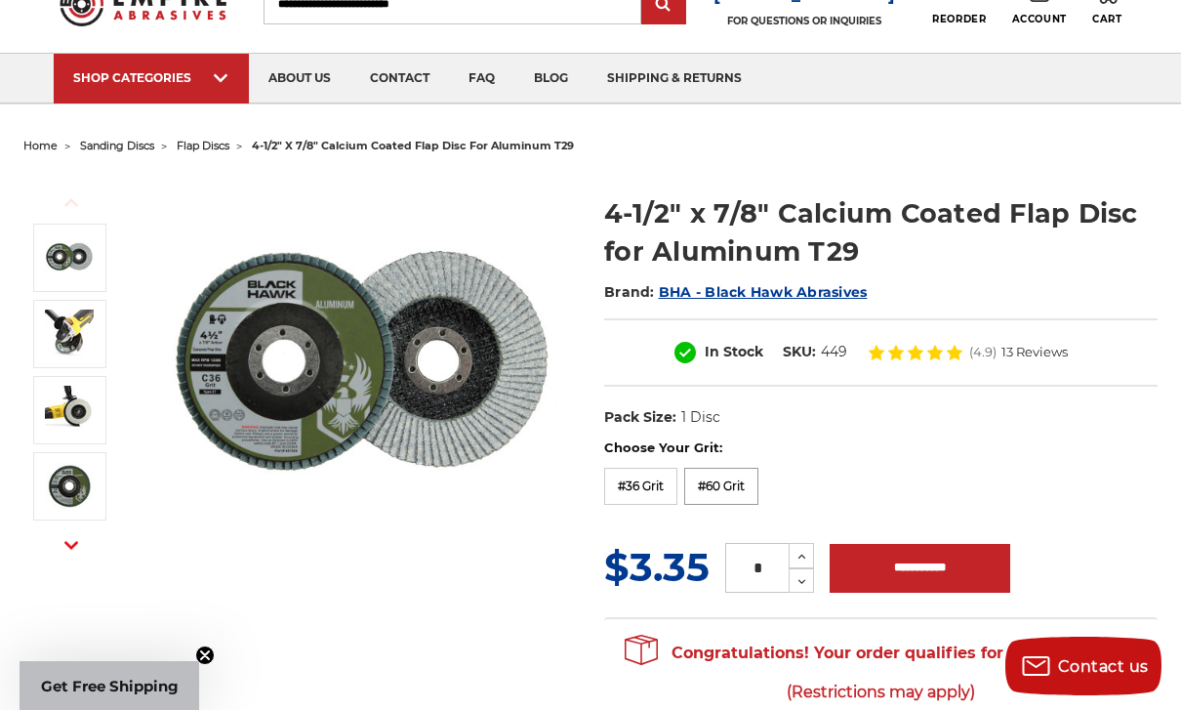
click at [717, 491] on label "#60 Grit" at bounding box center [721, 486] width 74 height 37
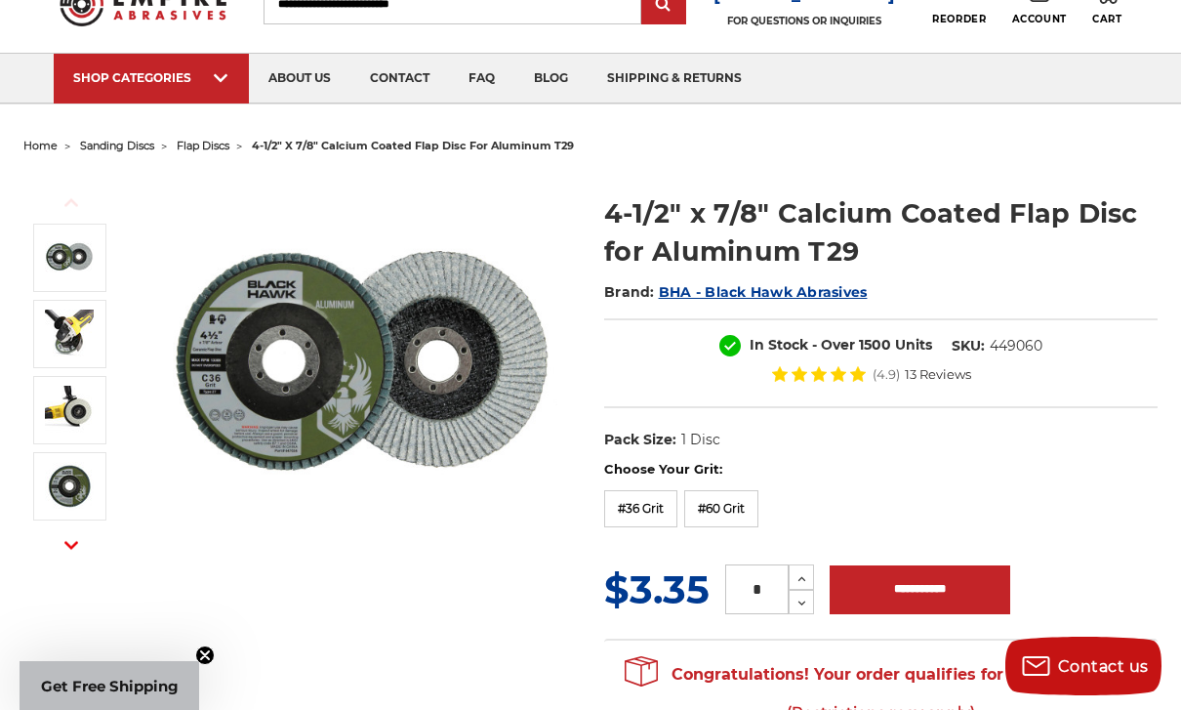
click at [763, 593] on input "*" at bounding box center [756, 589] width 63 height 50
type input "**"
click at [965, 579] on input "**********" at bounding box center [920, 589] width 181 height 49
type input "**********"
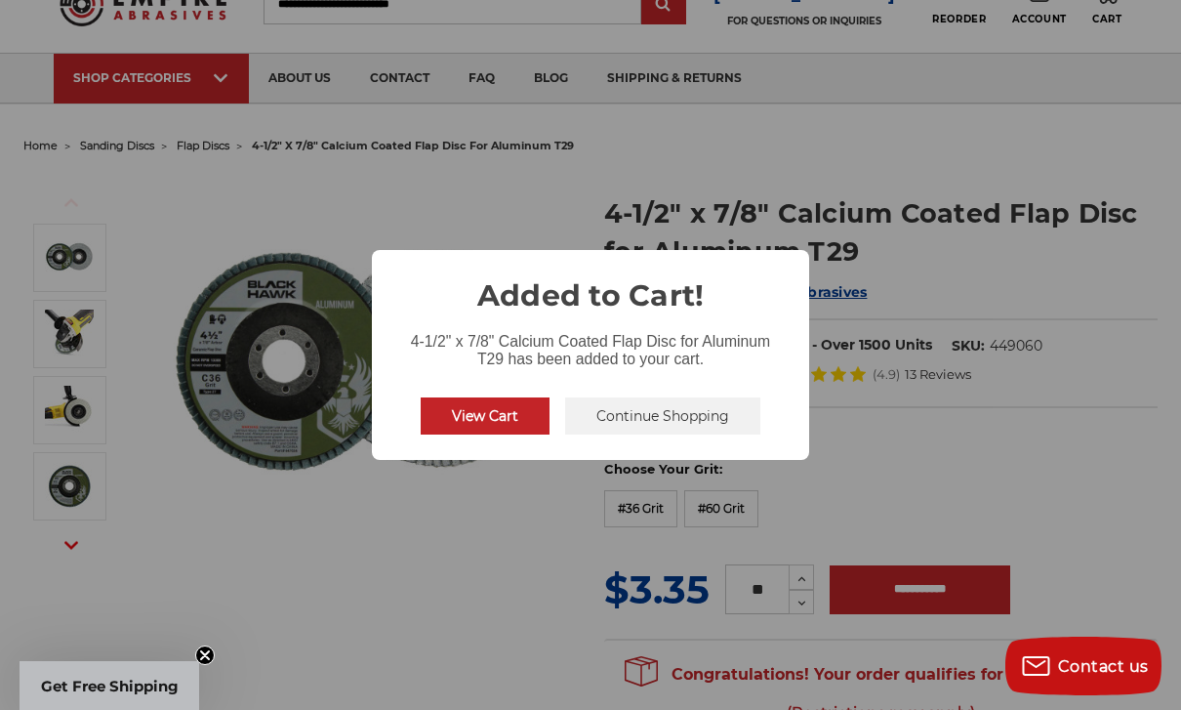
click at [676, 433] on button "Continue Shopping" at bounding box center [662, 415] width 195 height 37
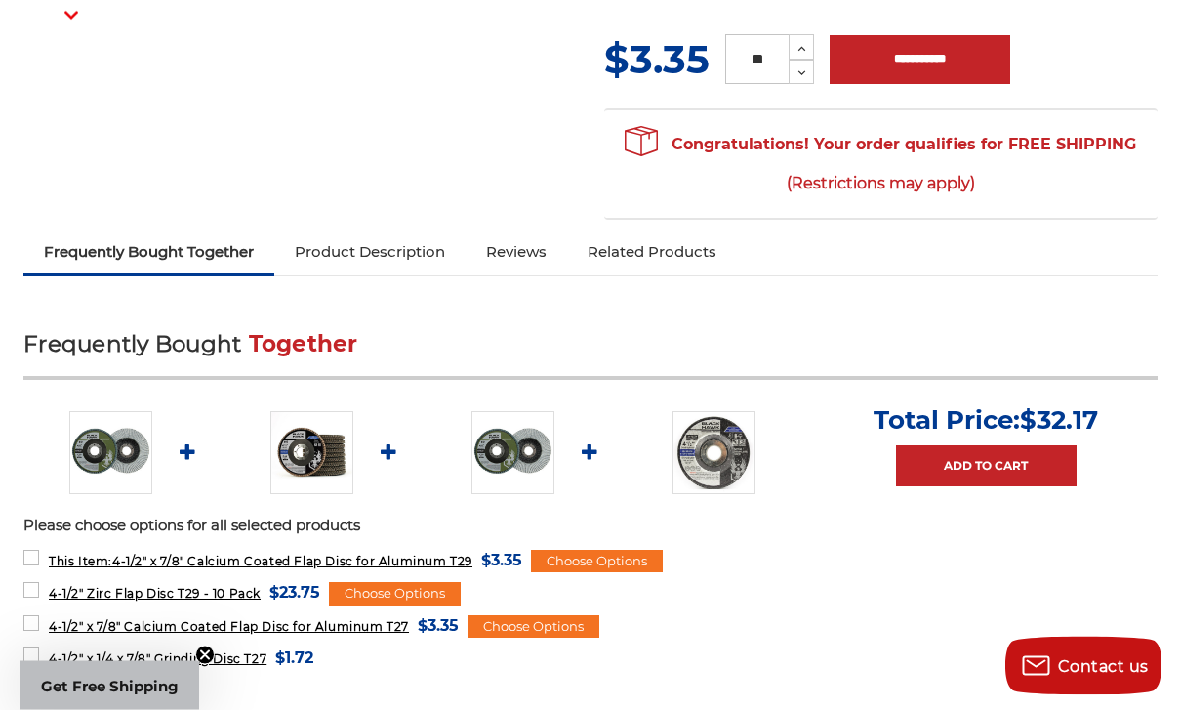
scroll to position [616, 0]
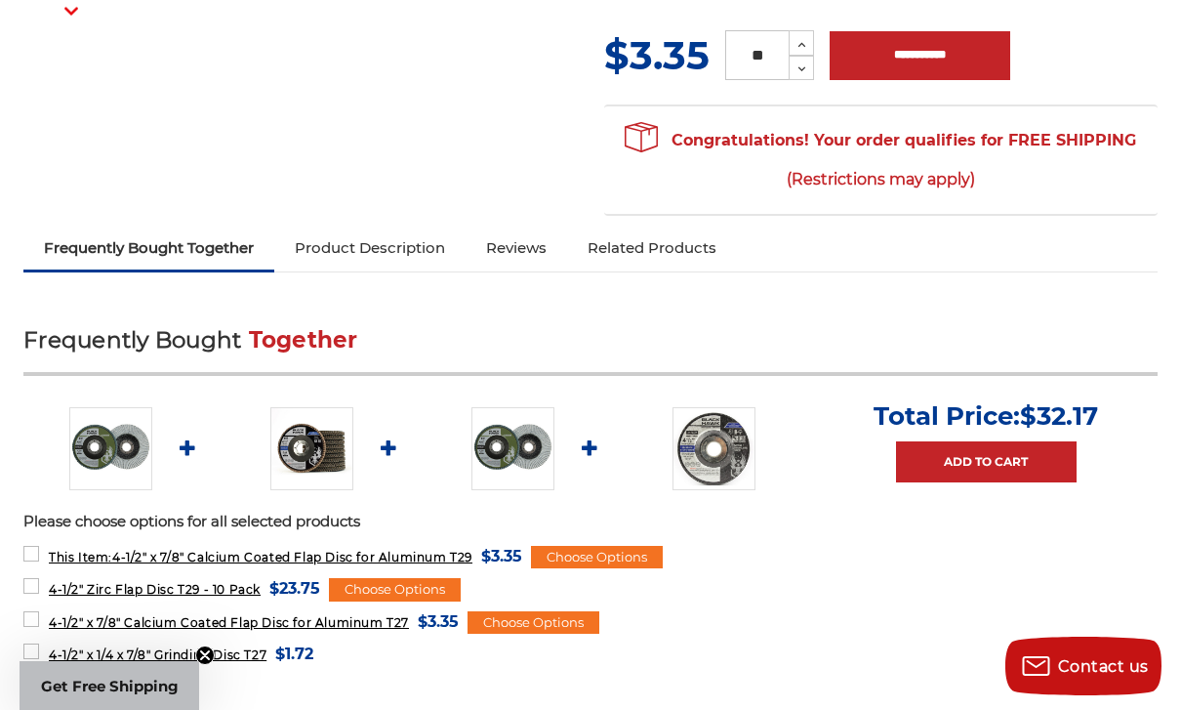
click at [121, 463] on img at bounding box center [110, 448] width 83 height 83
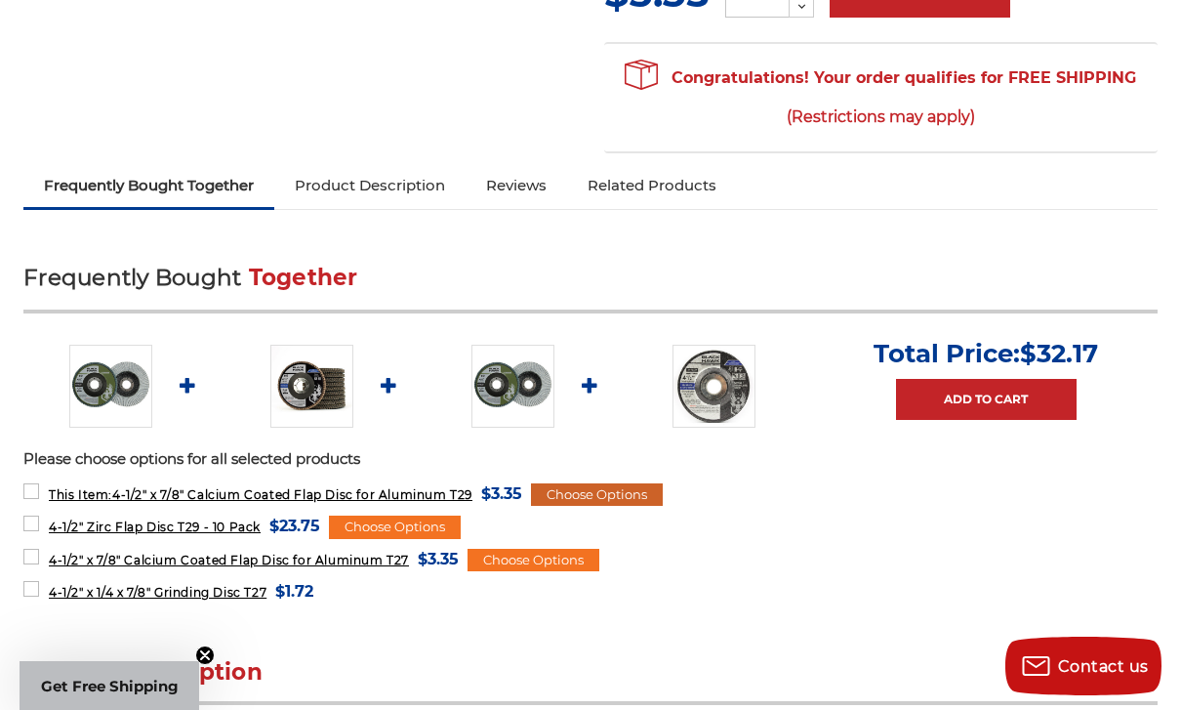
click at [656, 497] on div "Choose Options" at bounding box center [597, 494] width 132 height 23
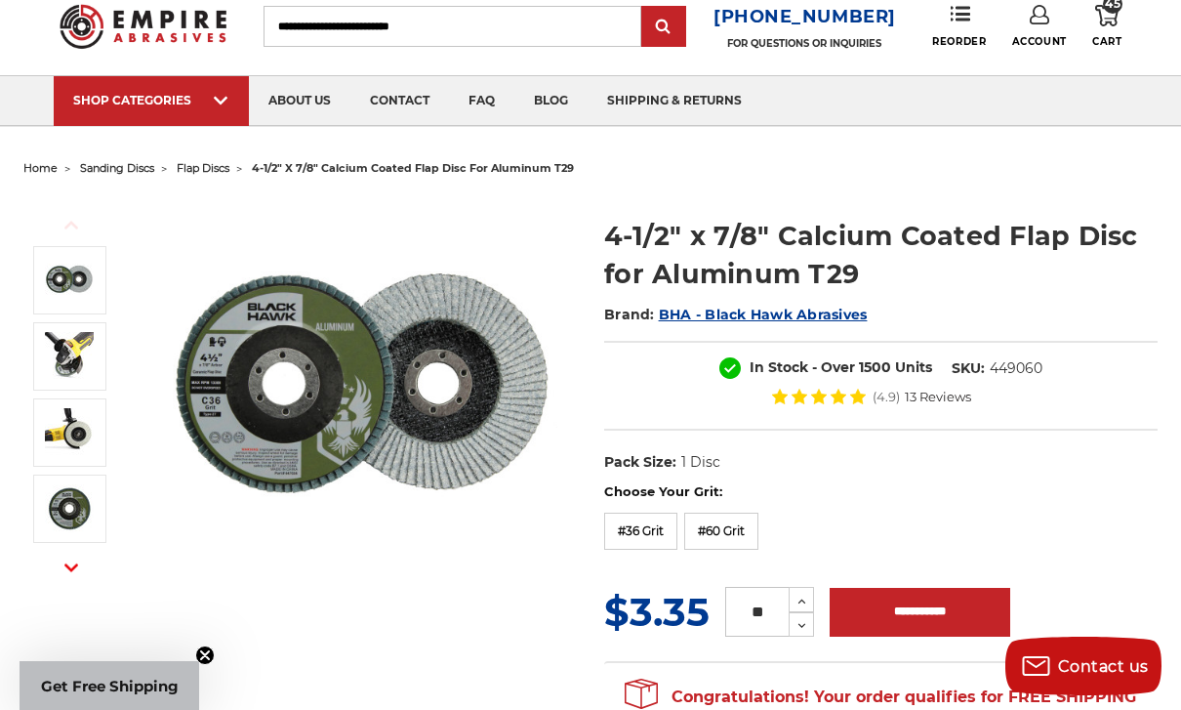
scroll to position [0, 0]
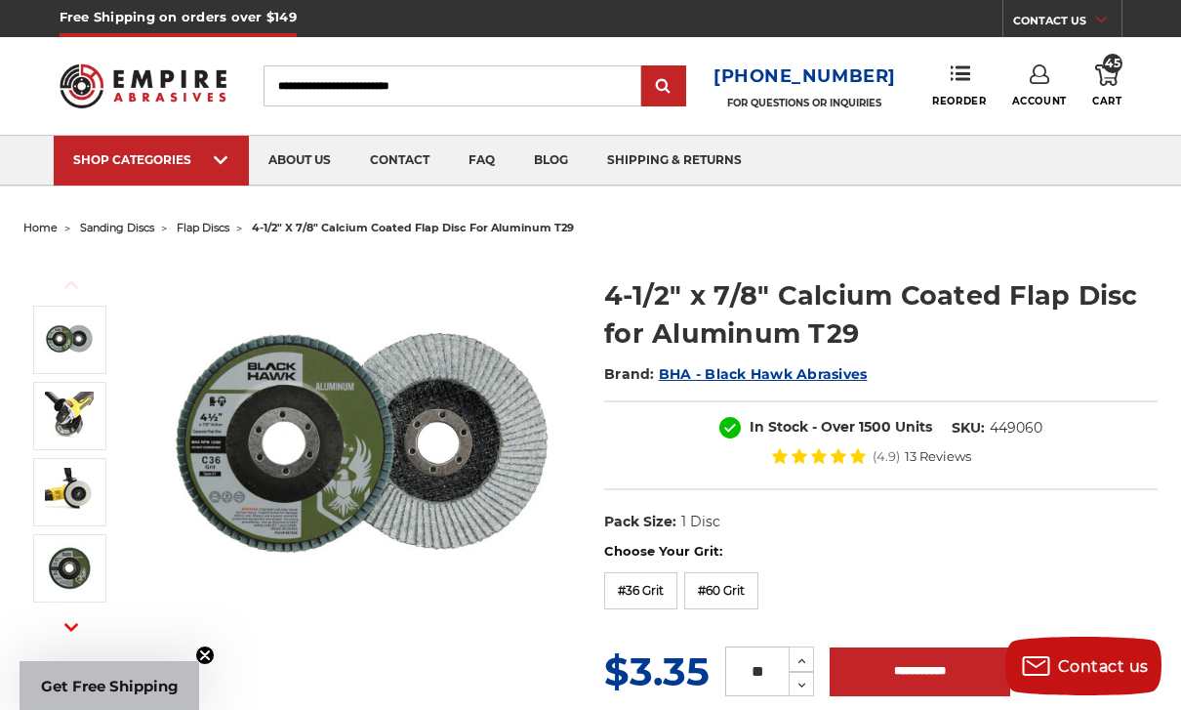
click at [1111, 72] on span "45" at bounding box center [1113, 64] width 20 height 20
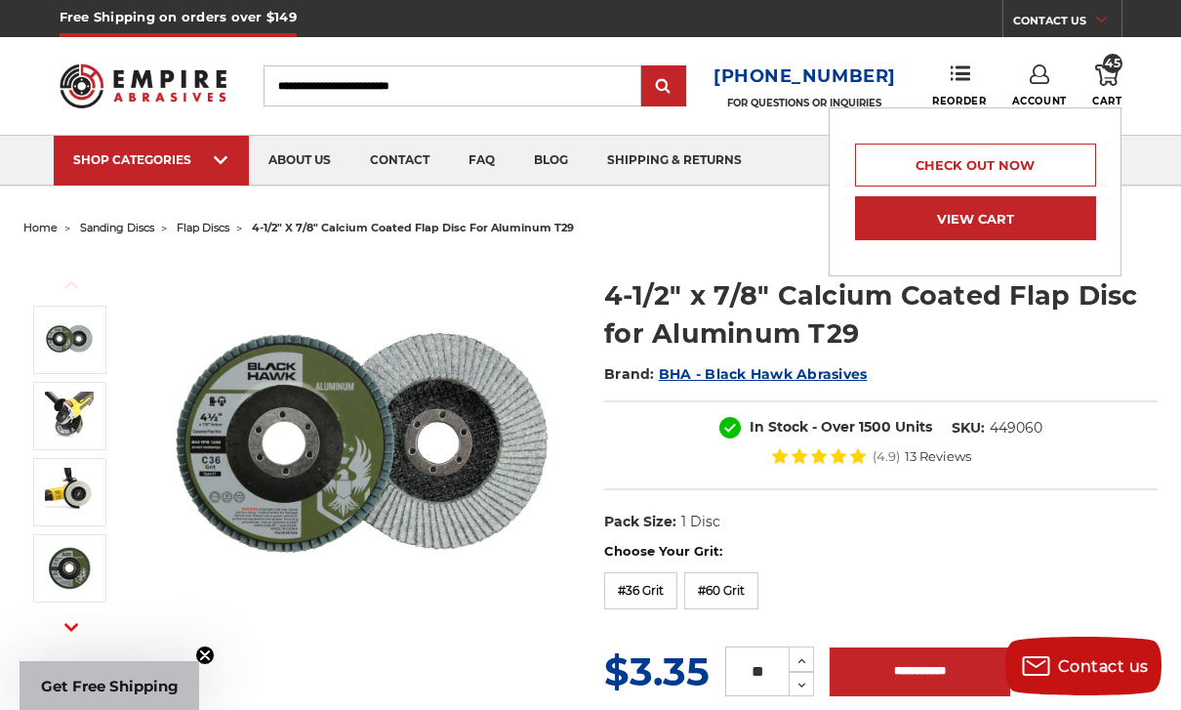
click at [1063, 220] on link "View Cart" at bounding box center [975, 218] width 240 height 44
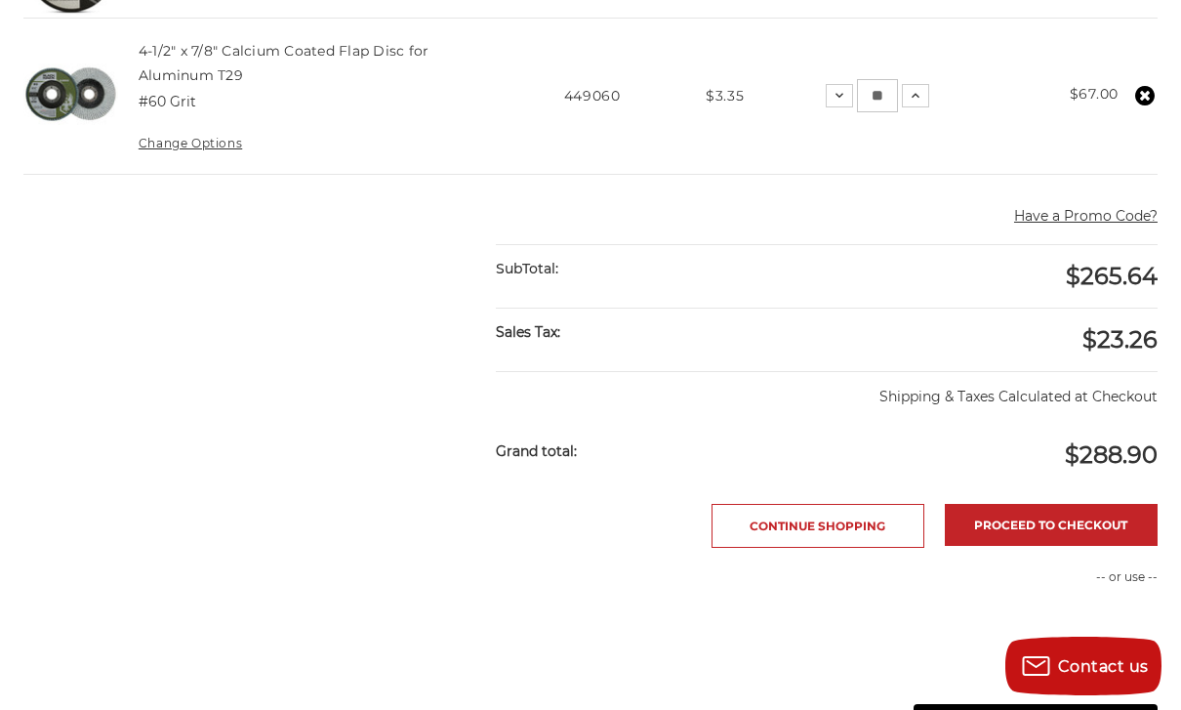
scroll to position [929, 0]
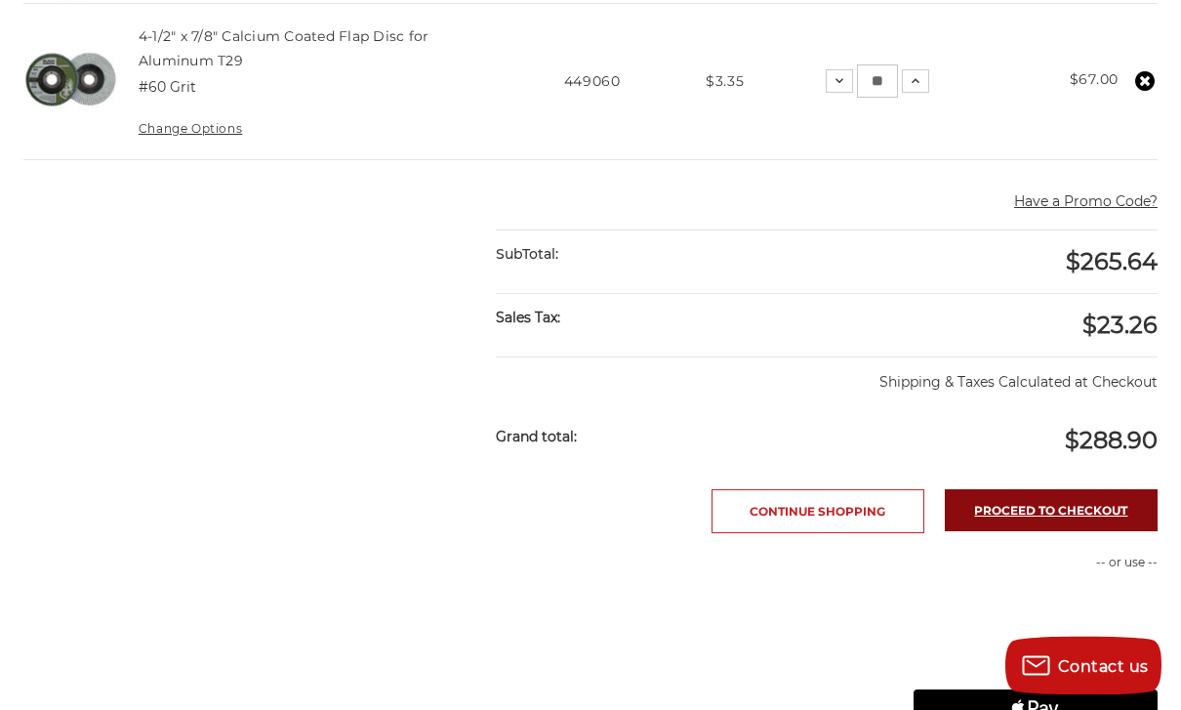
click at [1076, 506] on link "Proceed to checkout" at bounding box center [1051, 511] width 213 height 42
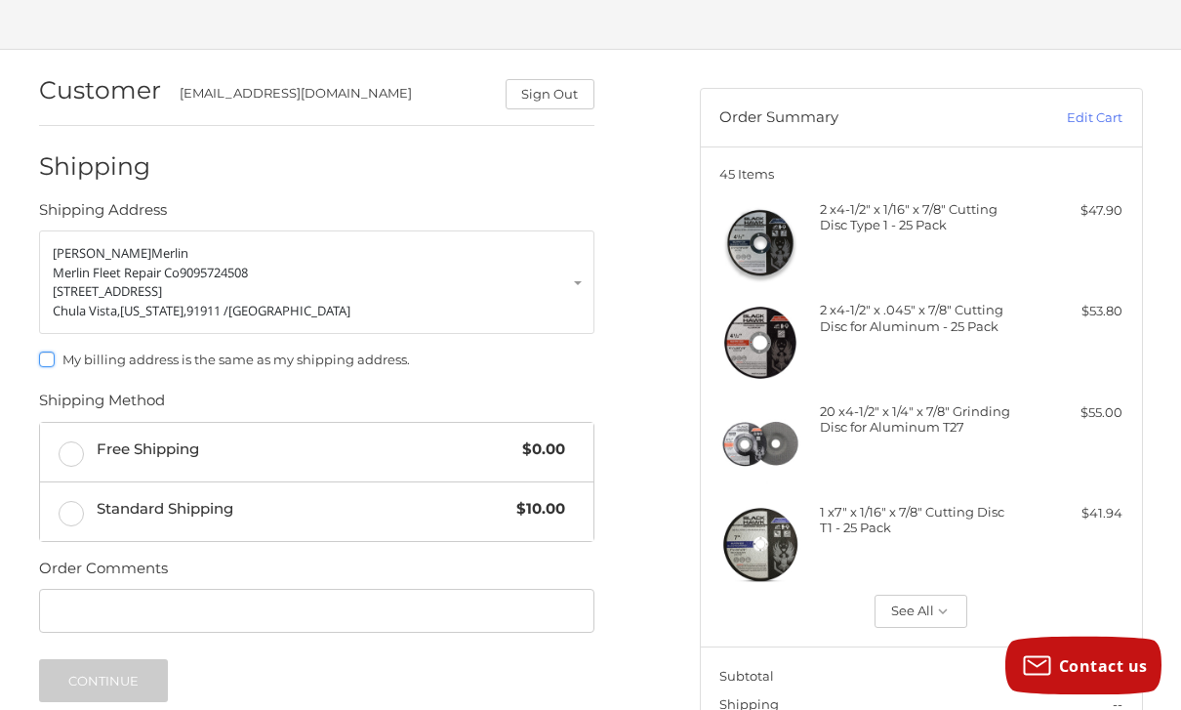
scroll to position [103, 0]
click at [48, 351] on label "My billing address is the same as my shipping address." at bounding box center [316, 359] width 555 height 16
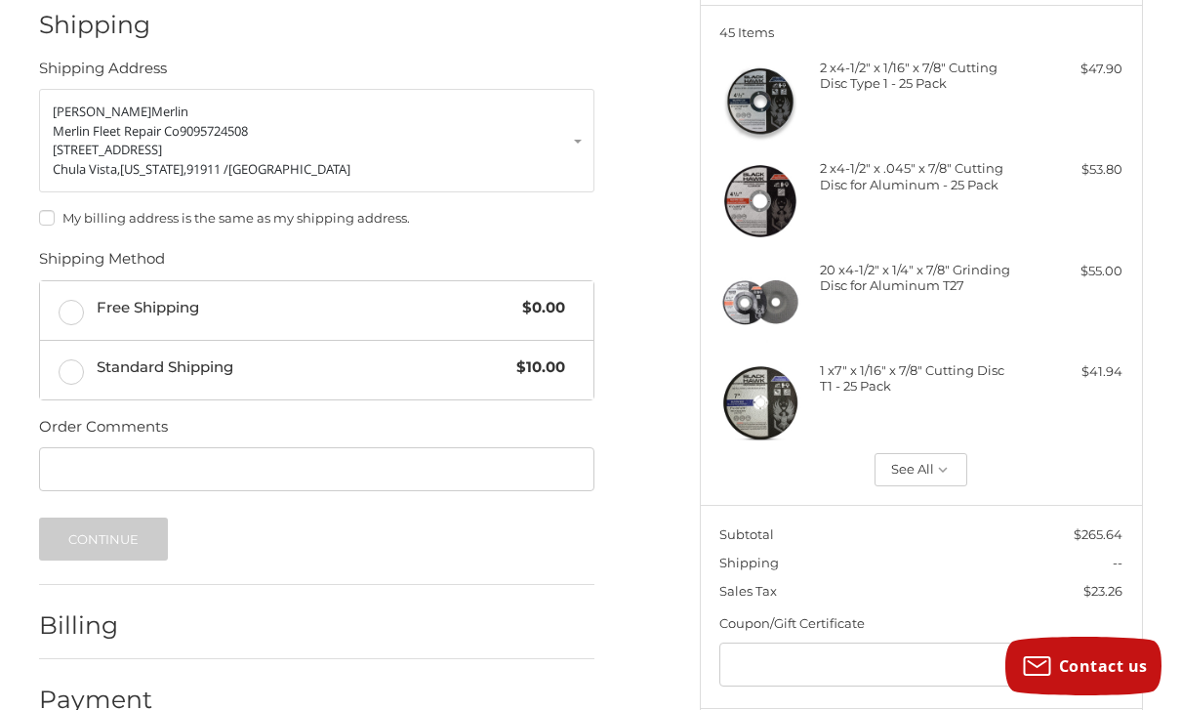
scroll to position [244, 0]
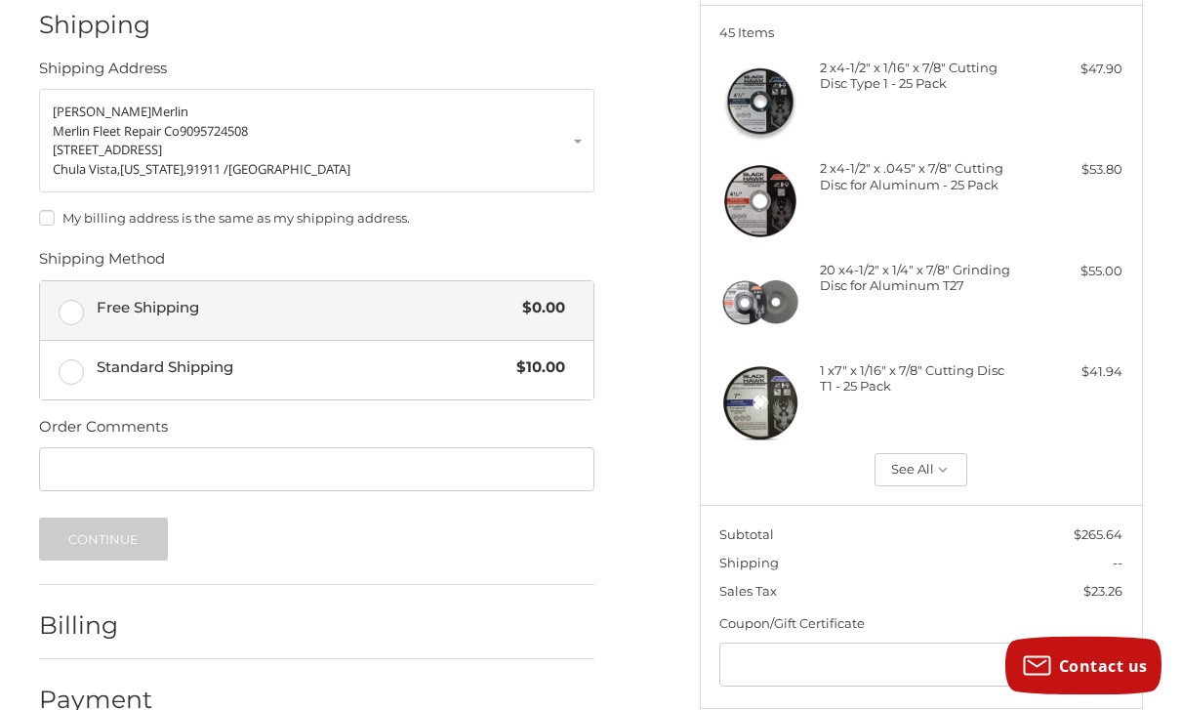
click at [63, 309] on label "Free Shipping $0.00" at bounding box center [317, 311] width 554 height 59
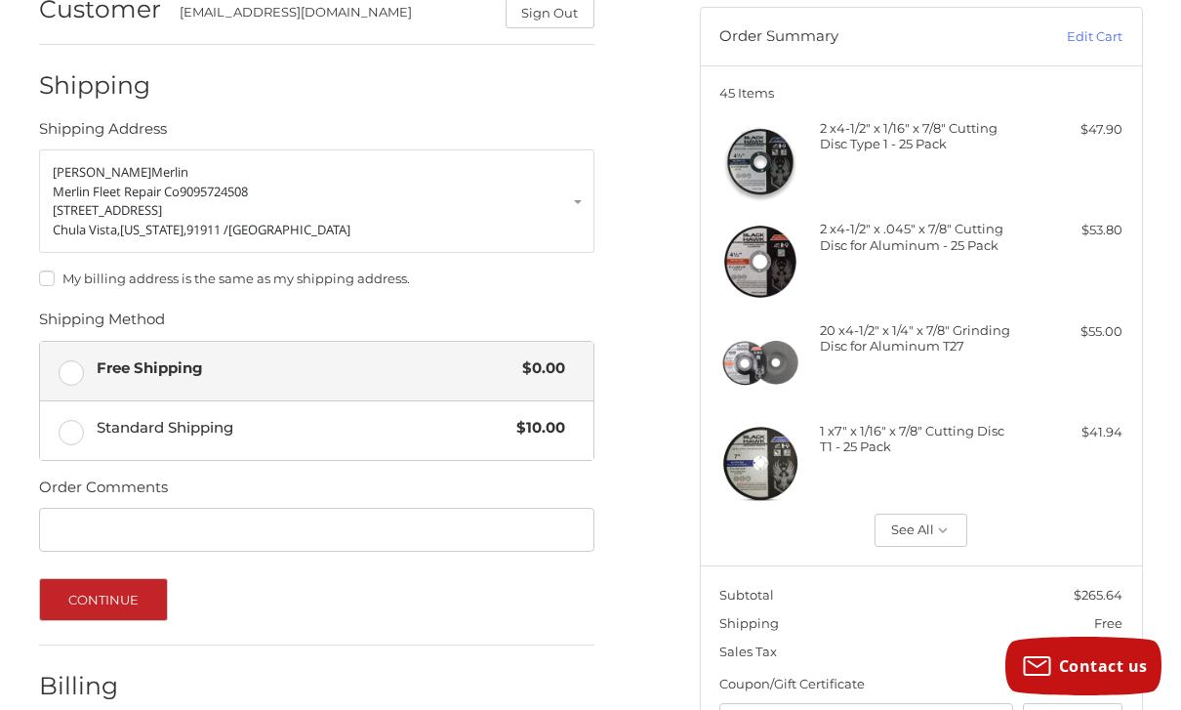
scroll to position [291, 0]
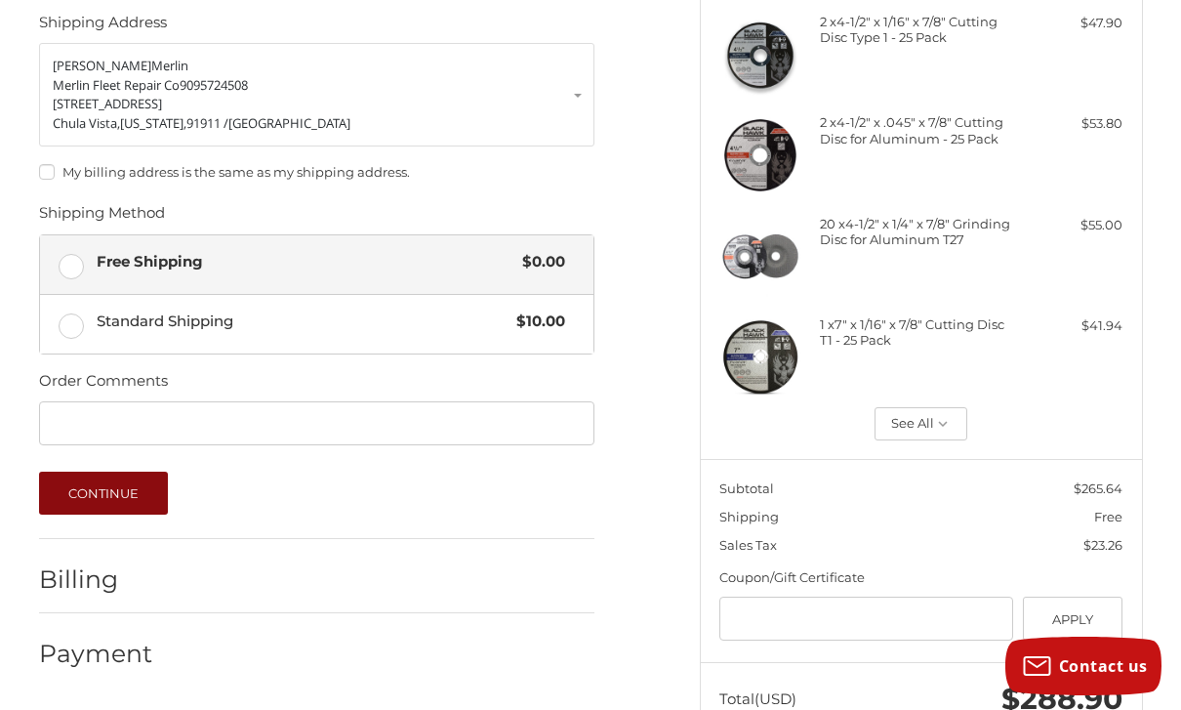
click at [87, 494] on button "Continue" at bounding box center [104, 493] width 130 height 43
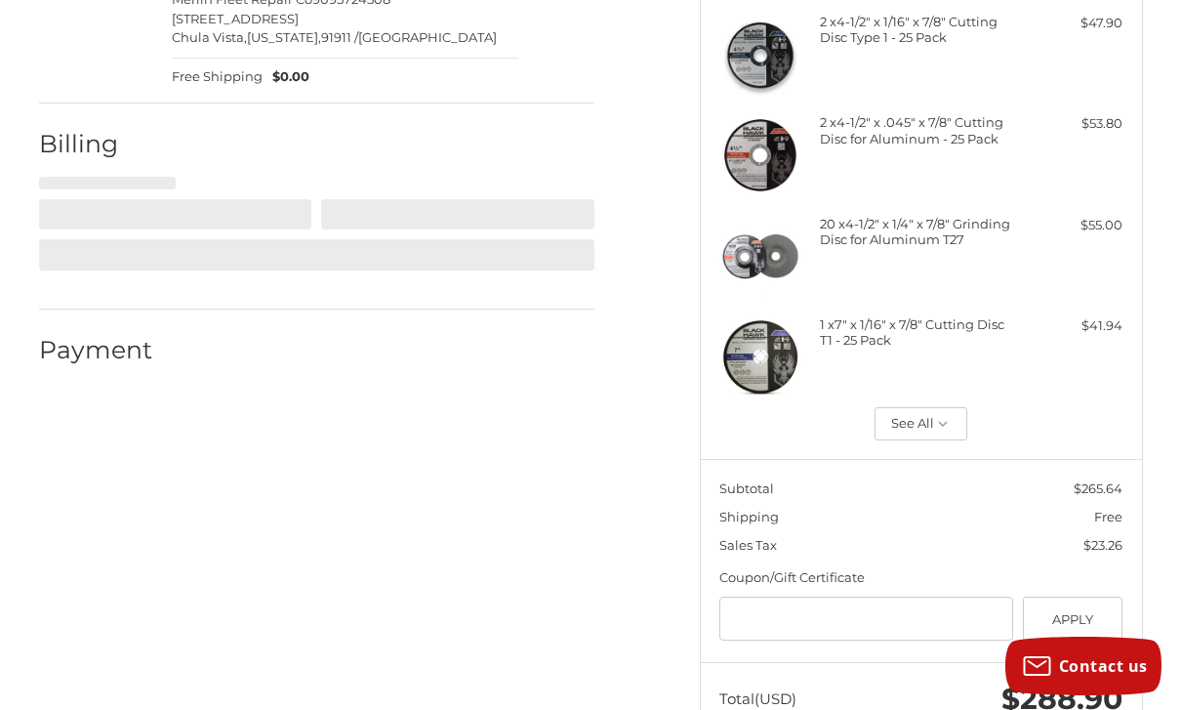
select select "**"
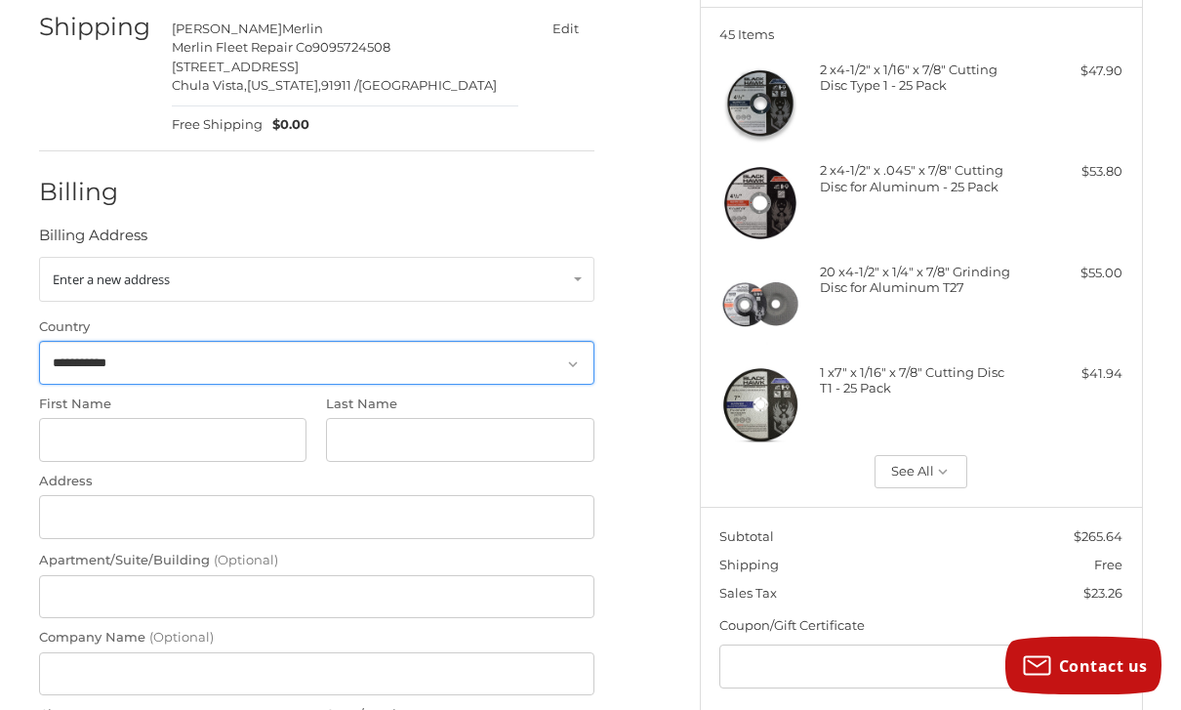
scroll to position [238, 0]
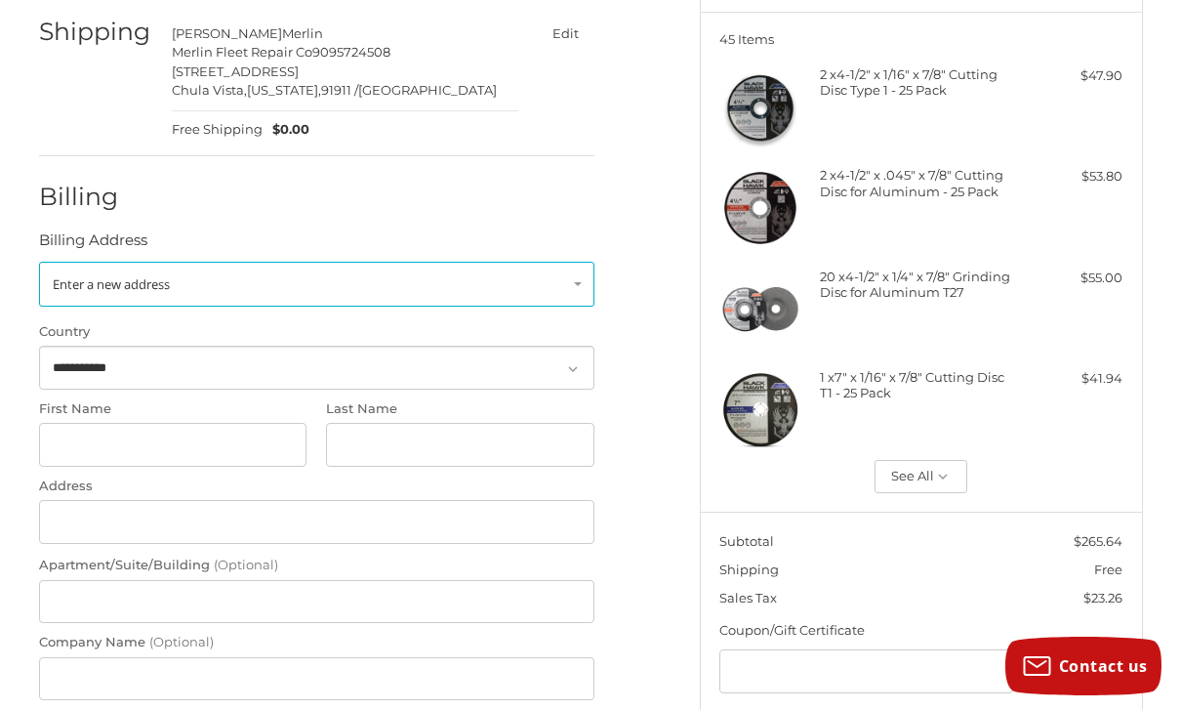
click at [69, 281] on span "Enter a new address" at bounding box center [111, 284] width 117 height 18
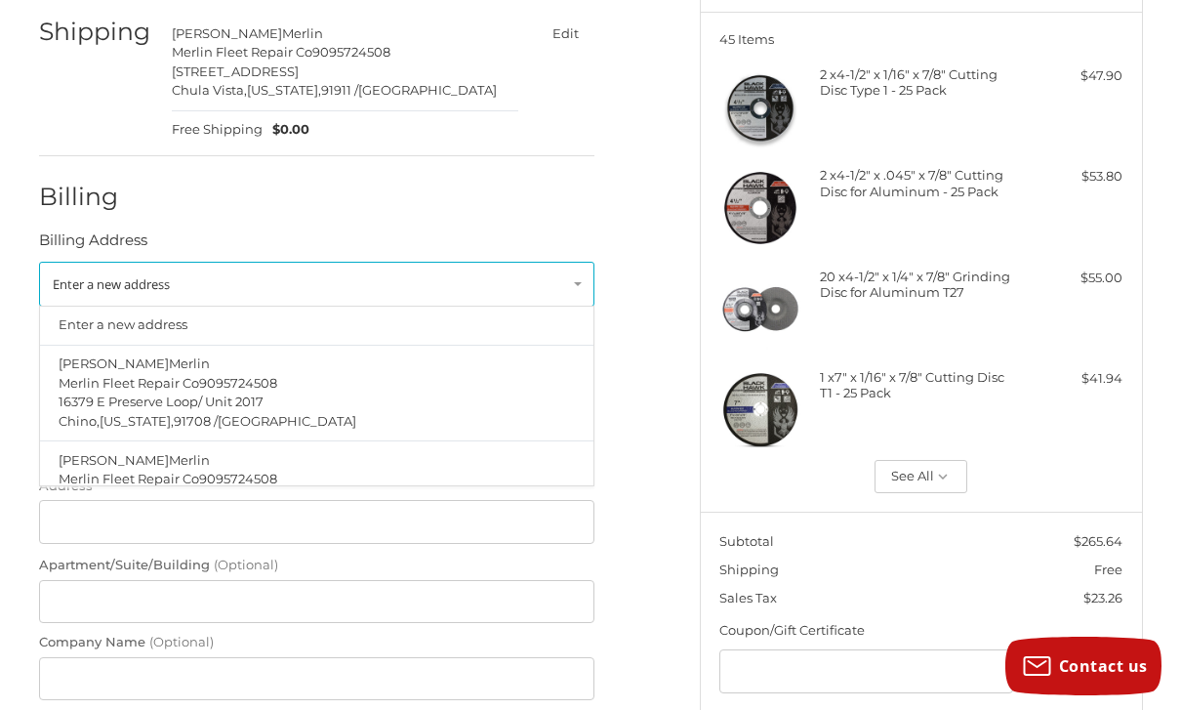
click at [85, 203] on h2 "Billing" at bounding box center [96, 197] width 114 height 30
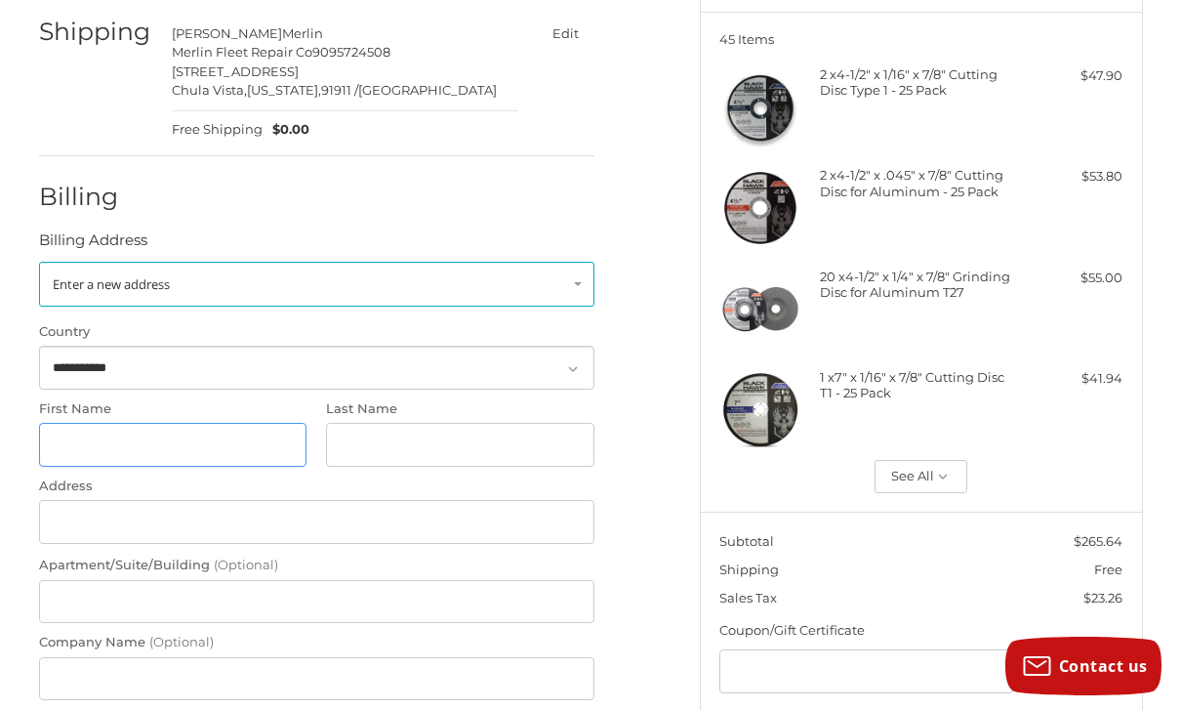
click at [97, 449] on input "First Name" at bounding box center [173, 445] width 268 height 44
type input "******"
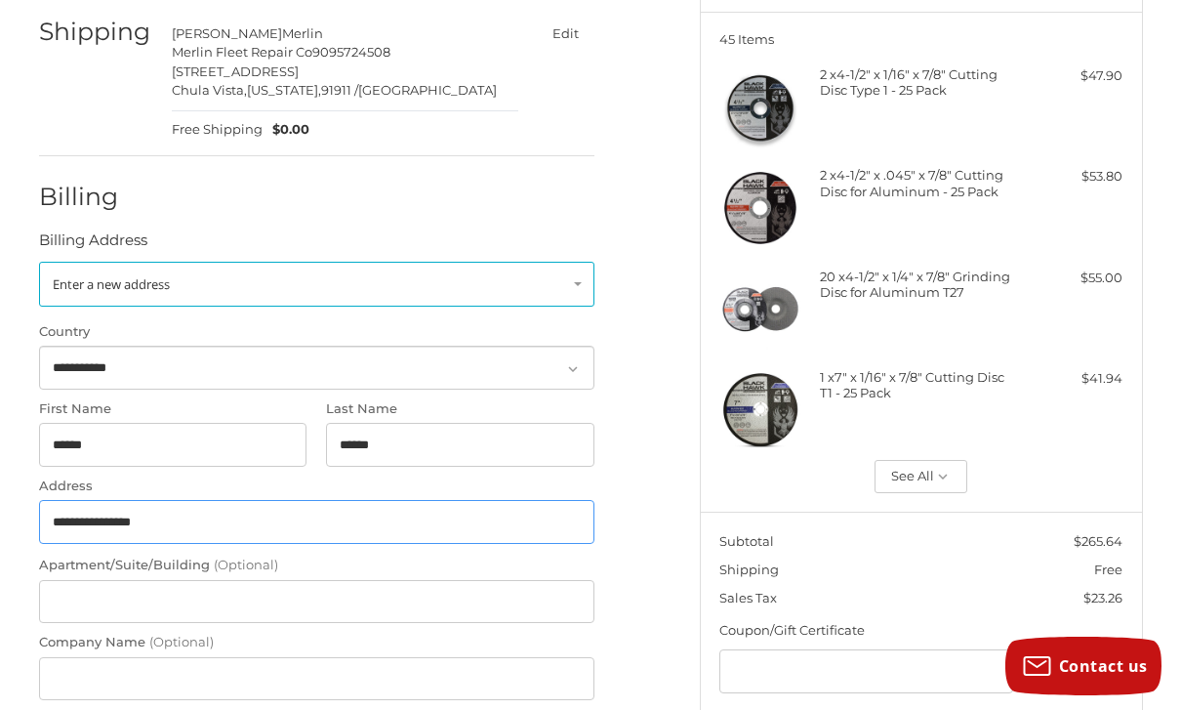
type input "**********"
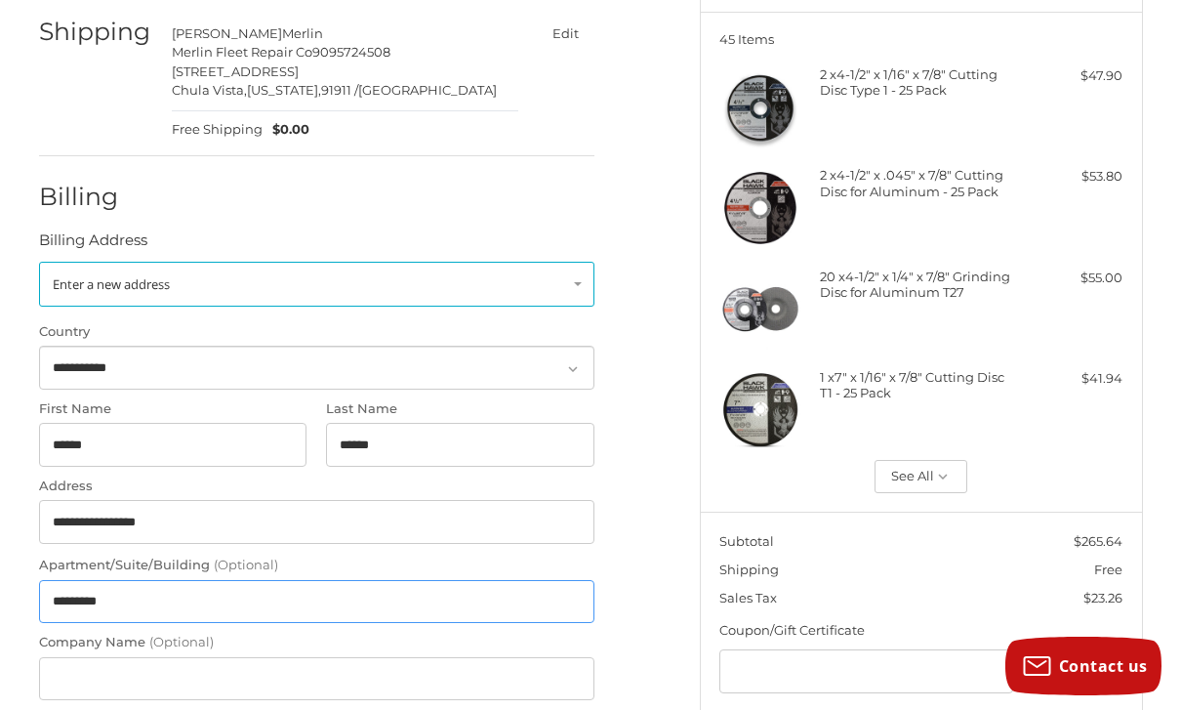
type input "*********"
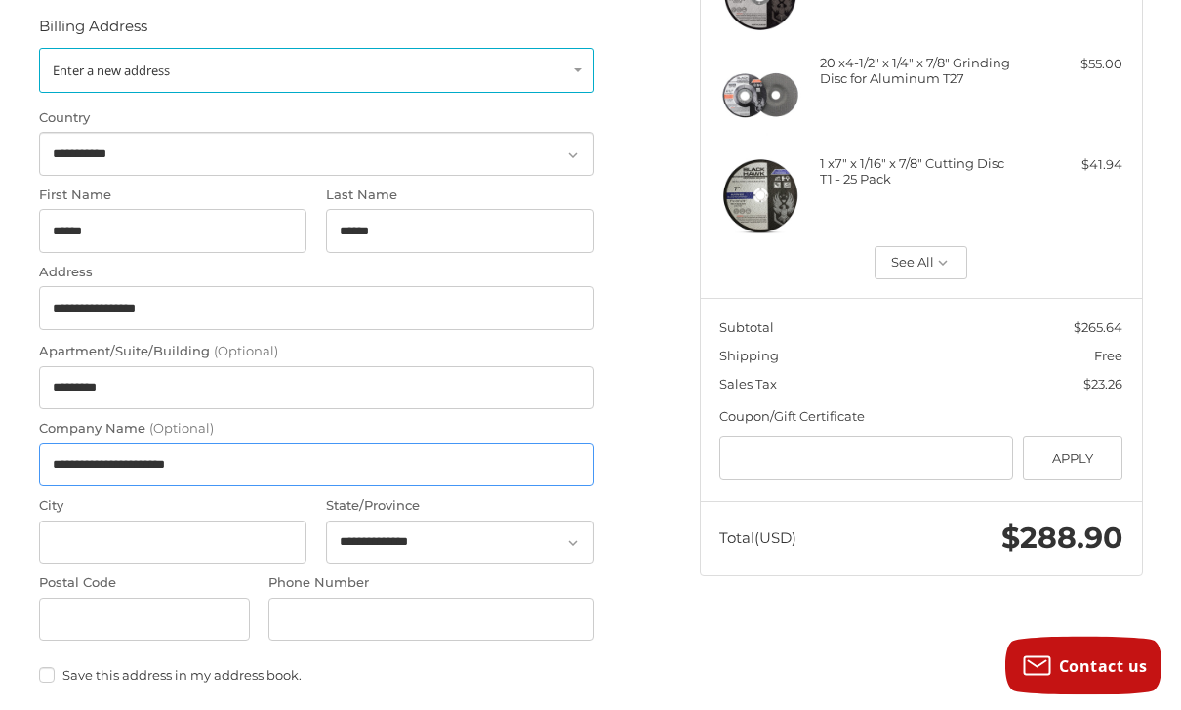
scroll to position [470, 0]
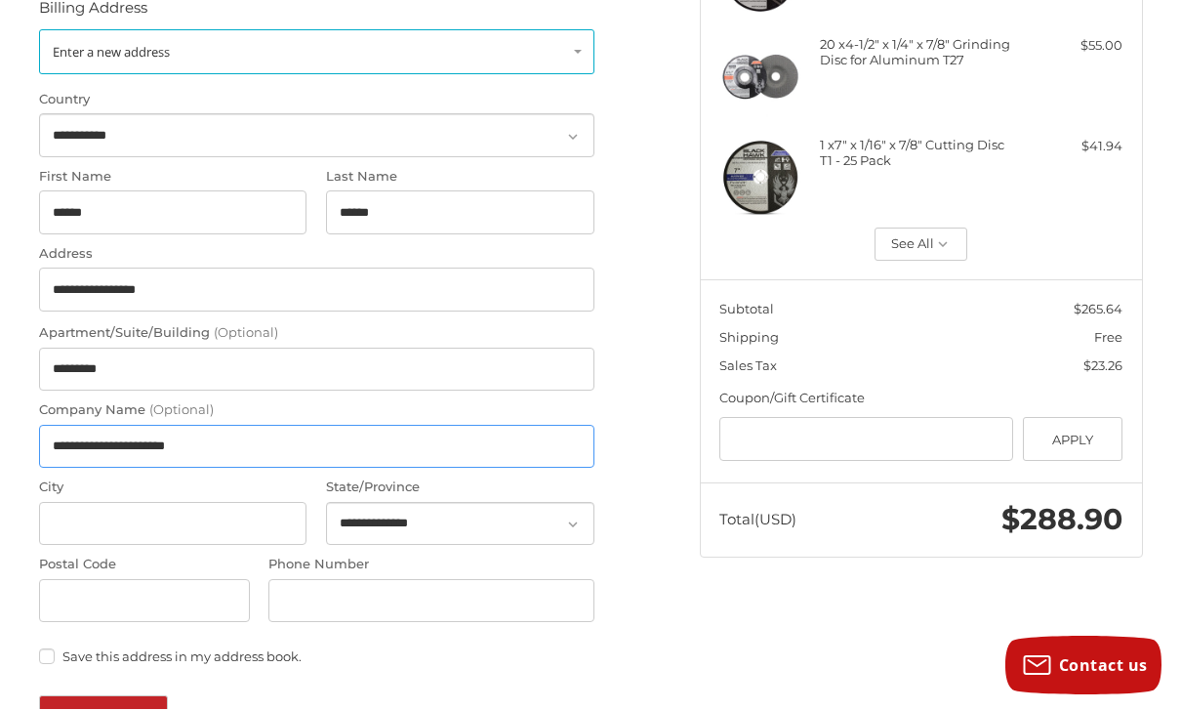
type input "**********"
click at [102, 507] on input "City" at bounding box center [173, 525] width 268 height 44
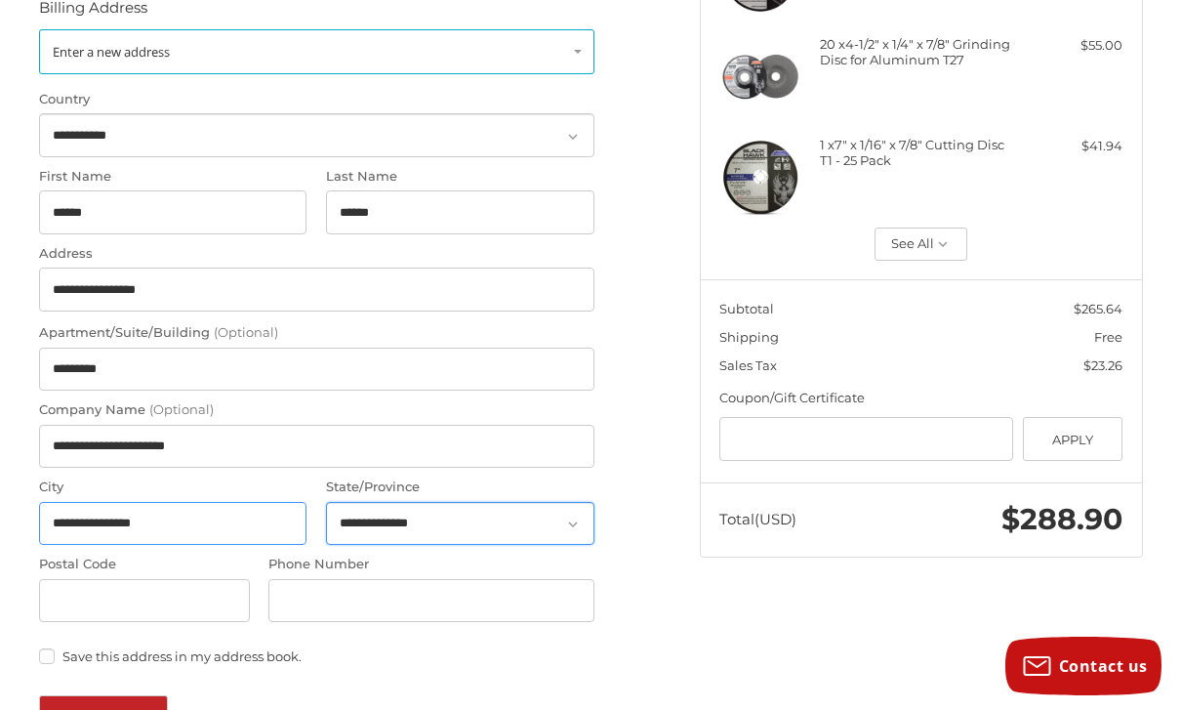
type input "**********"
click at [529, 538] on select "**********" at bounding box center [460, 524] width 268 height 44
select select "**"
click at [200, 600] on input "Postal Code" at bounding box center [144, 601] width 211 height 44
type input "*****"
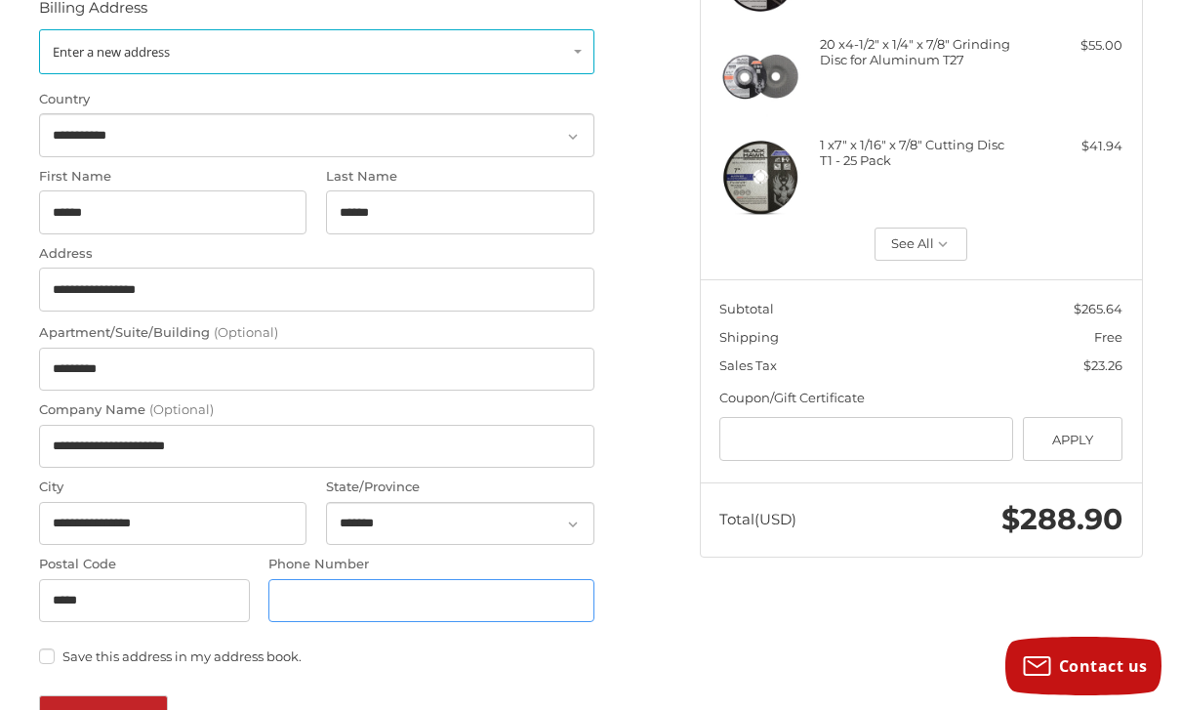
click at [555, 613] on input "Phone Number" at bounding box center [431, 601] width 326 height 44
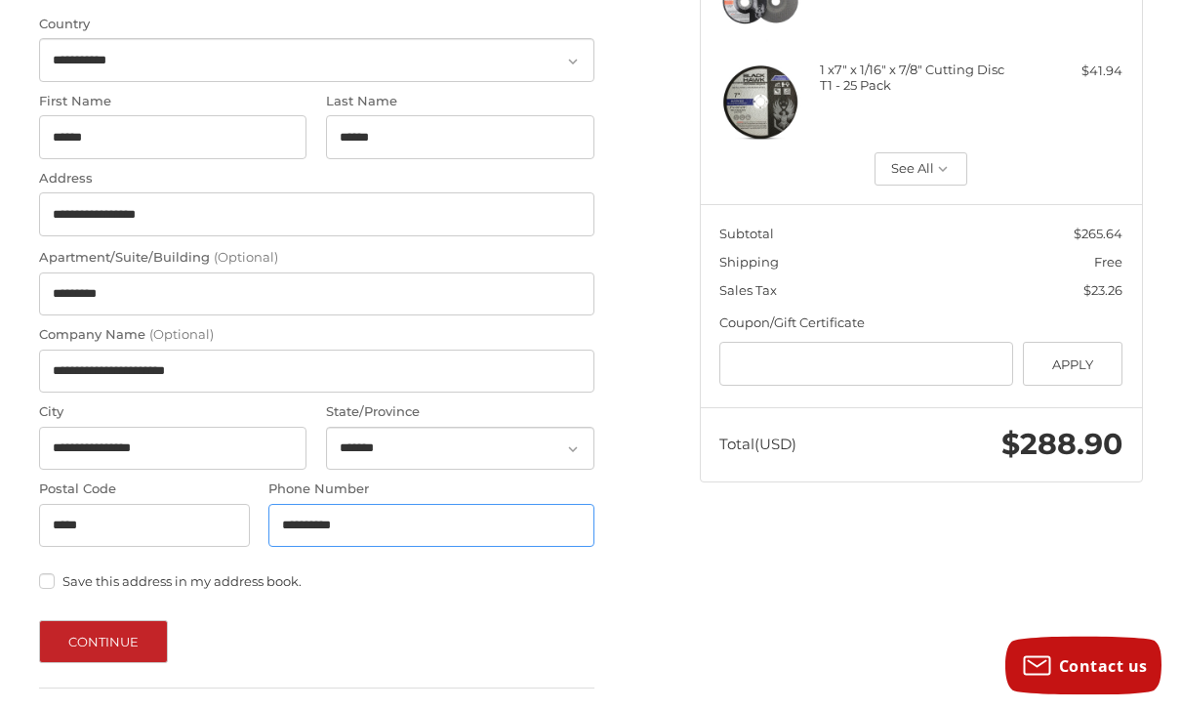
scroll to position [551, 0]
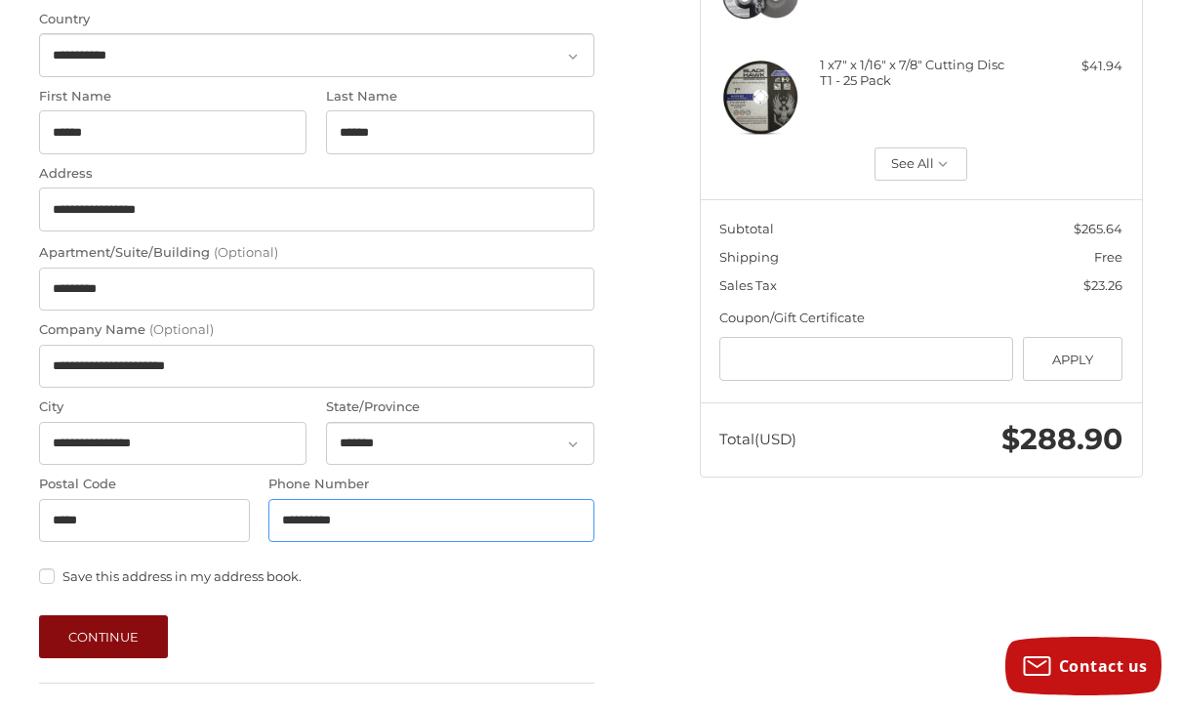
type input "**********"
click at [111, 646] on button "Continue" at bounding box center [104, 636] width 130 height 43
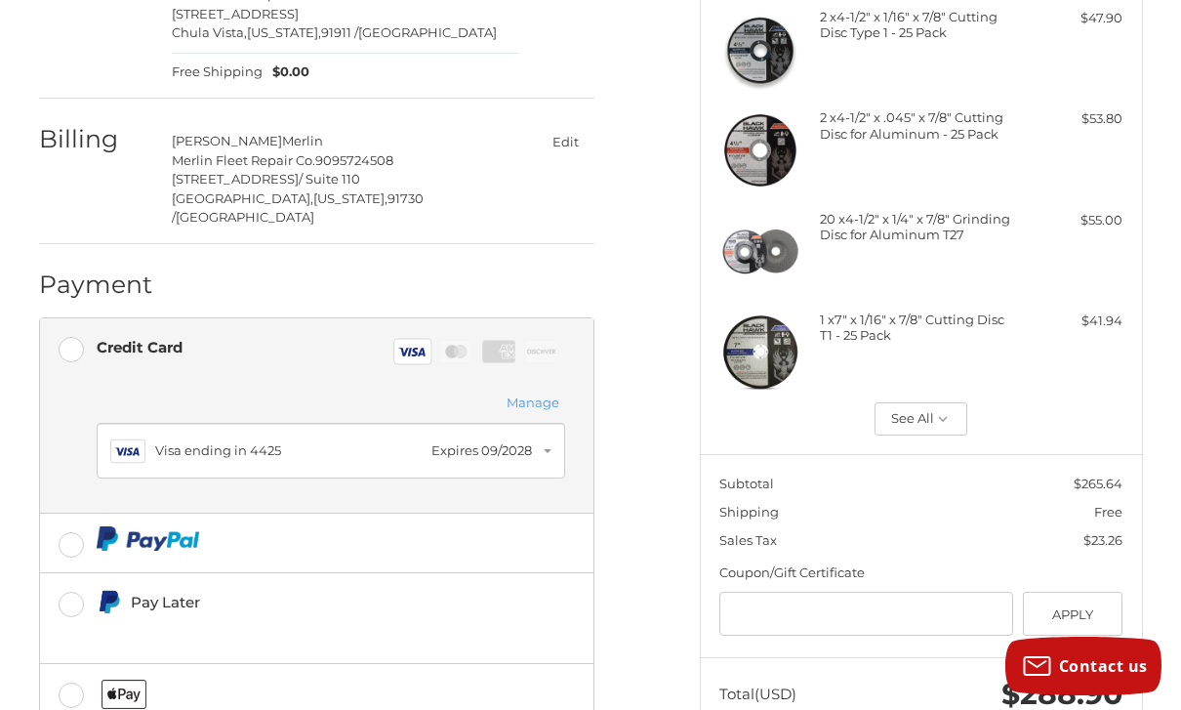
scroll to position [446, 0]
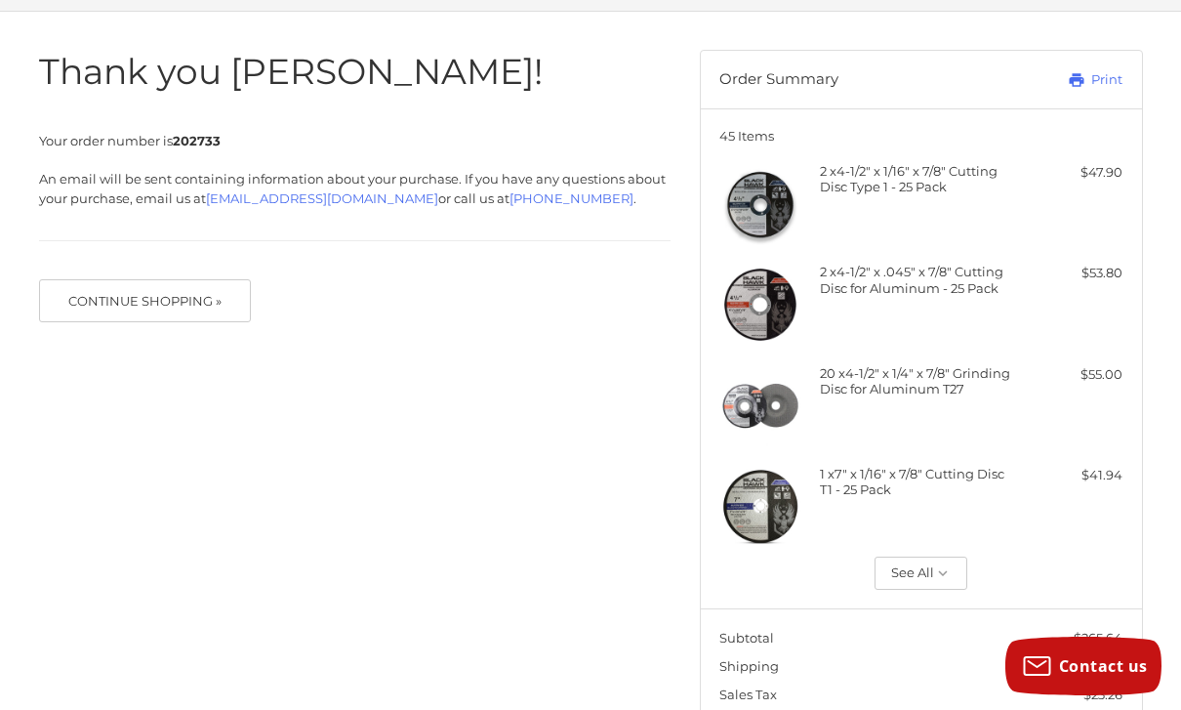
scroll to position [144, 0]
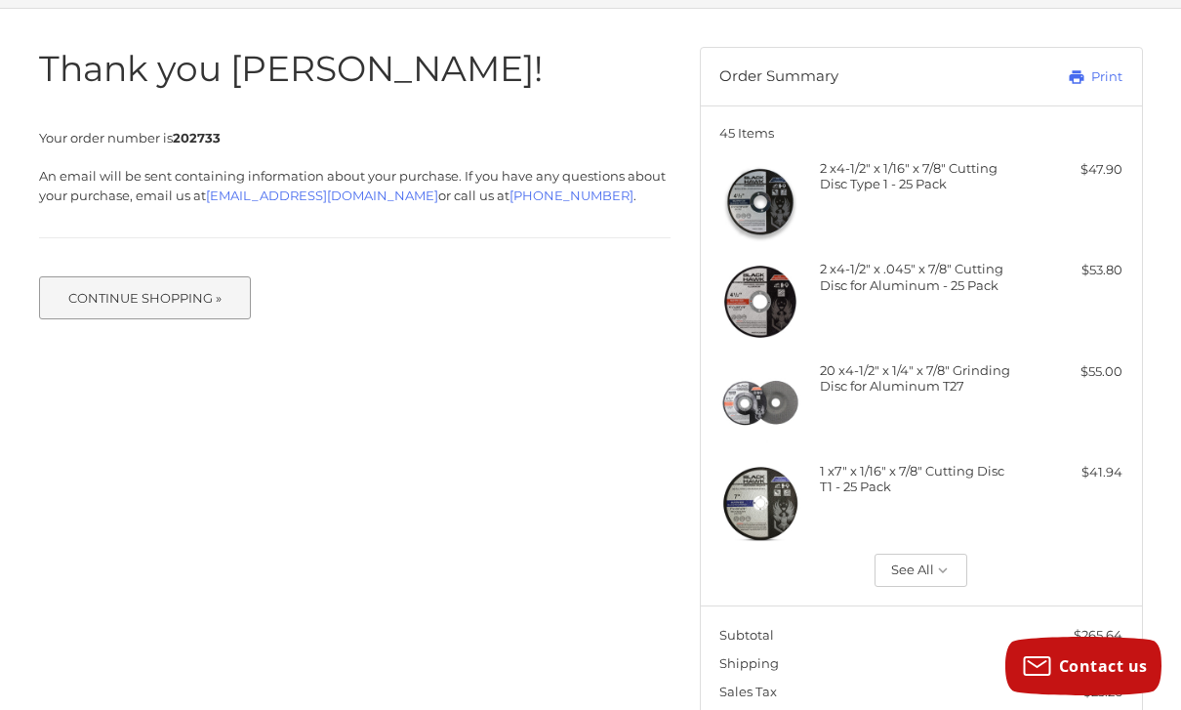
click at [96, 306] on button "Continue Shopping »" at bounding box center [145, 297] width 213 height 43
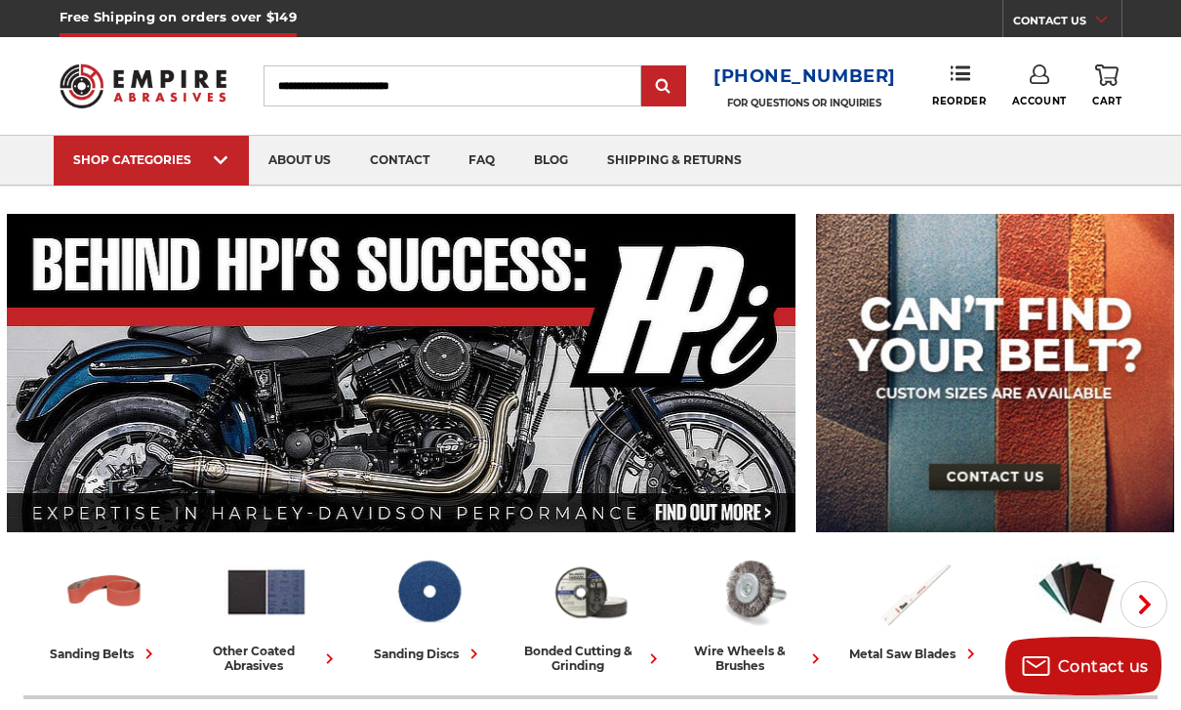
click at [558, 86] on input "Search" at bounding box center [453, 85] width 378 height 41
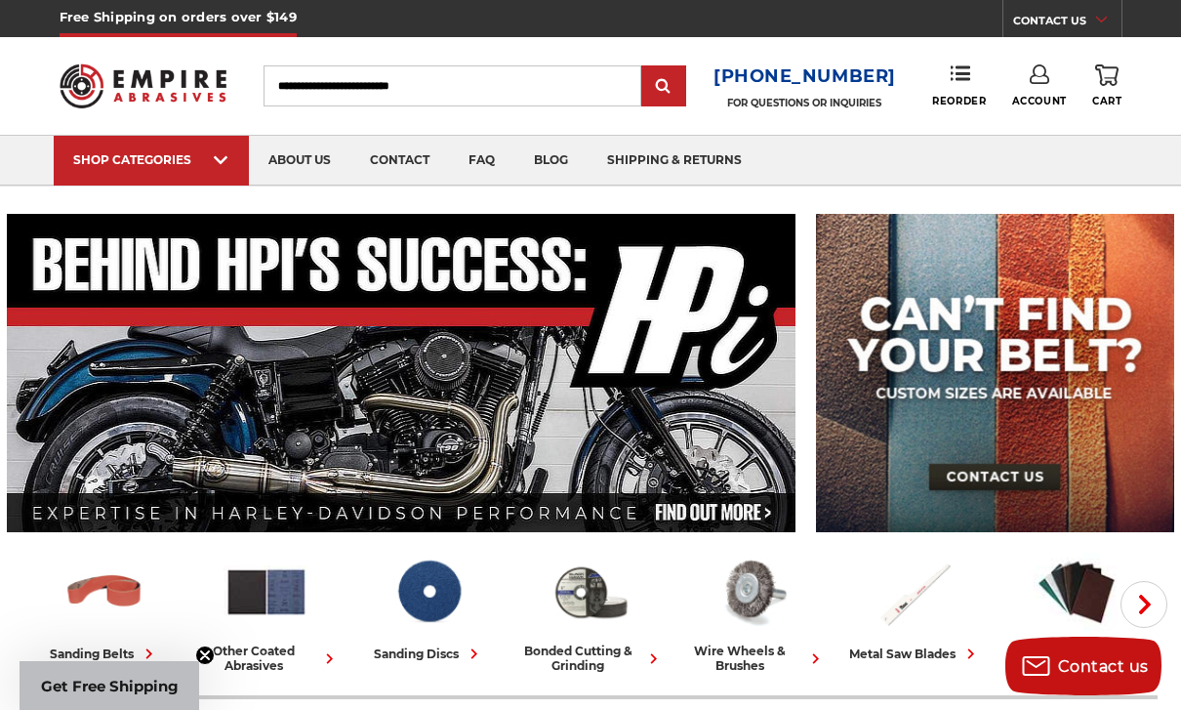
click at [559, 89] on input "Search" at bounding box center [453, 85] width 378 height 41
type input "*"
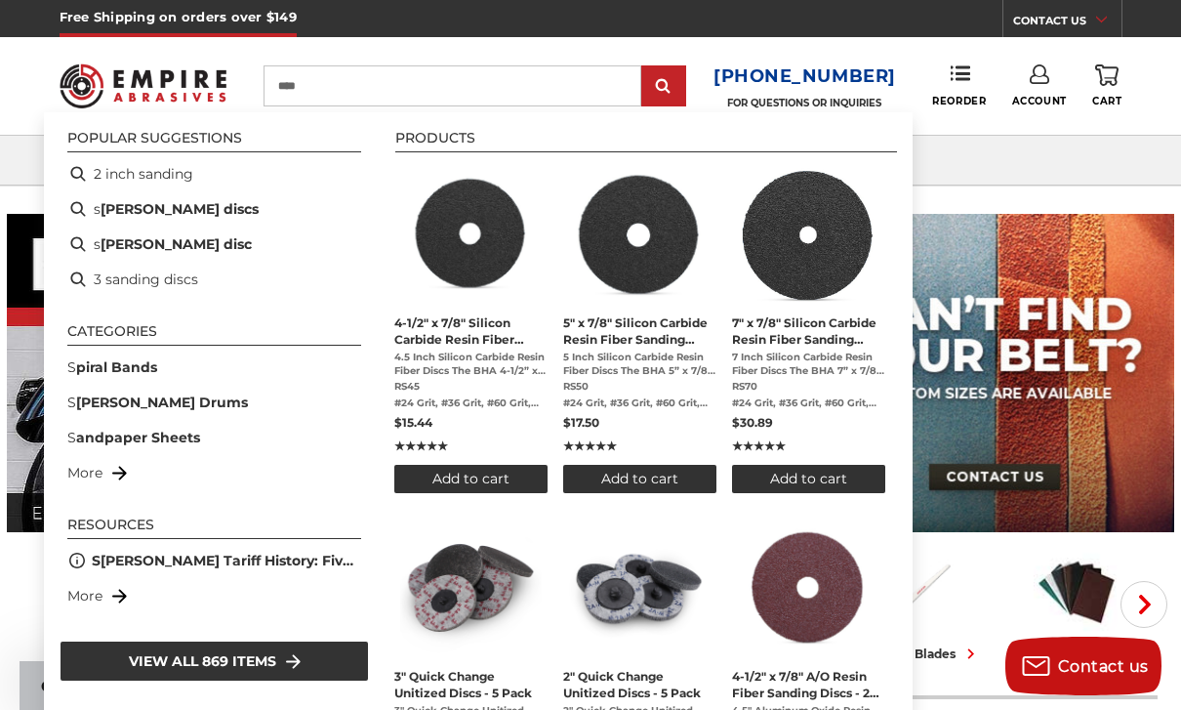
type input "*****"
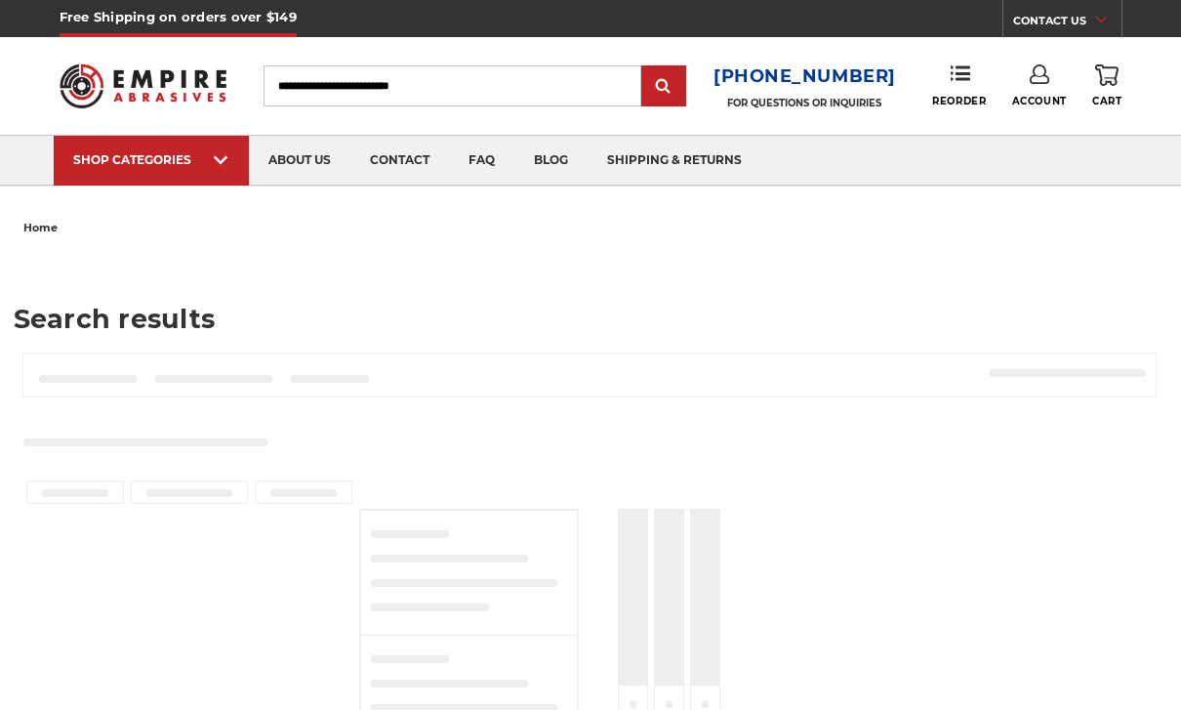
type input "*****"
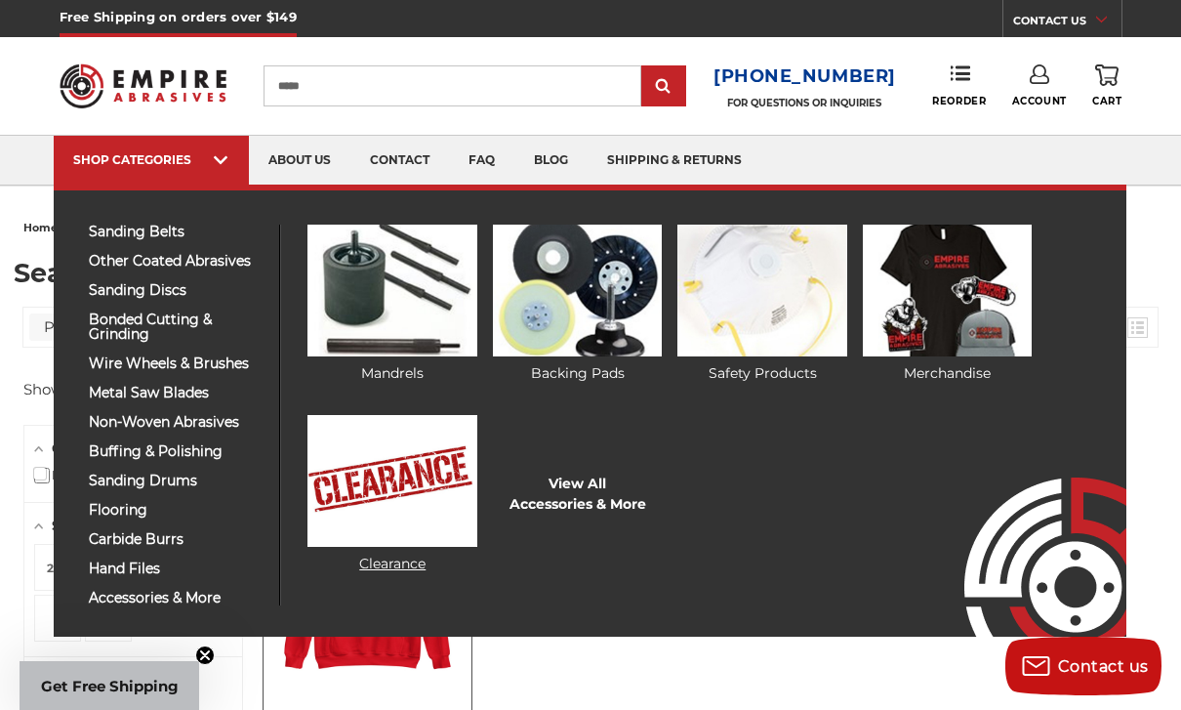
click at [374, 510] on img at bounding box center [393, 481] width 170 height 132
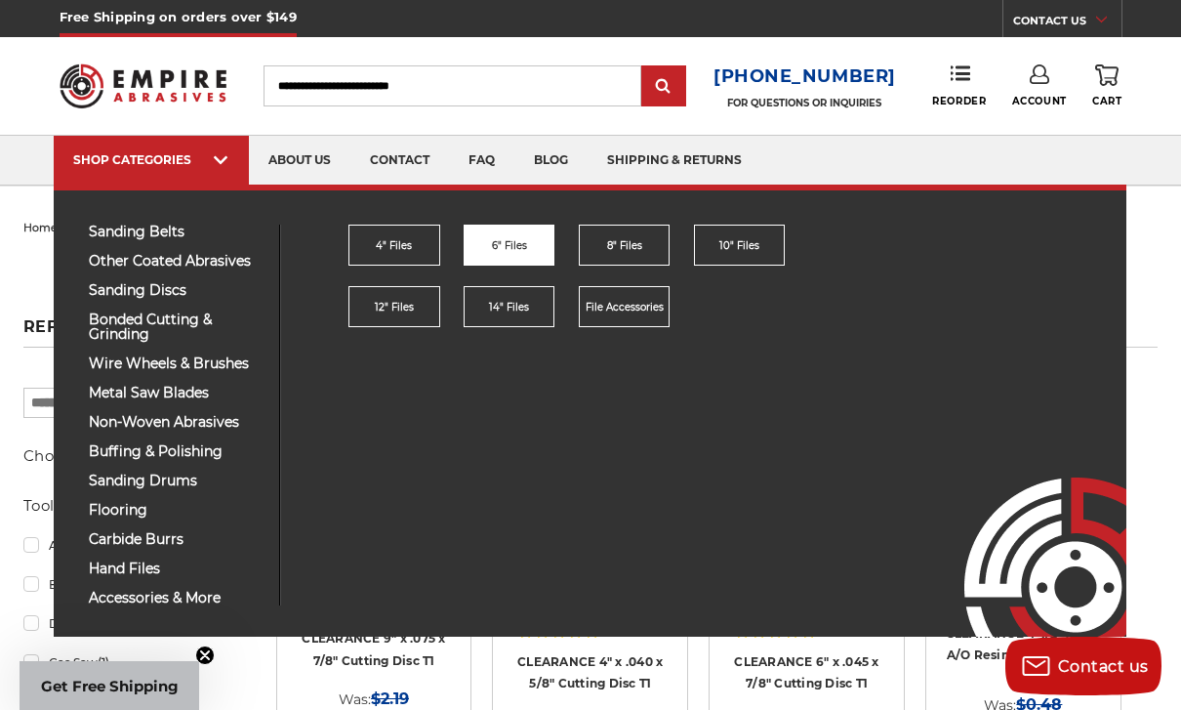
click at [496, 251] on span "6" Files" at bounding box center [509, 245] width 35 height 15
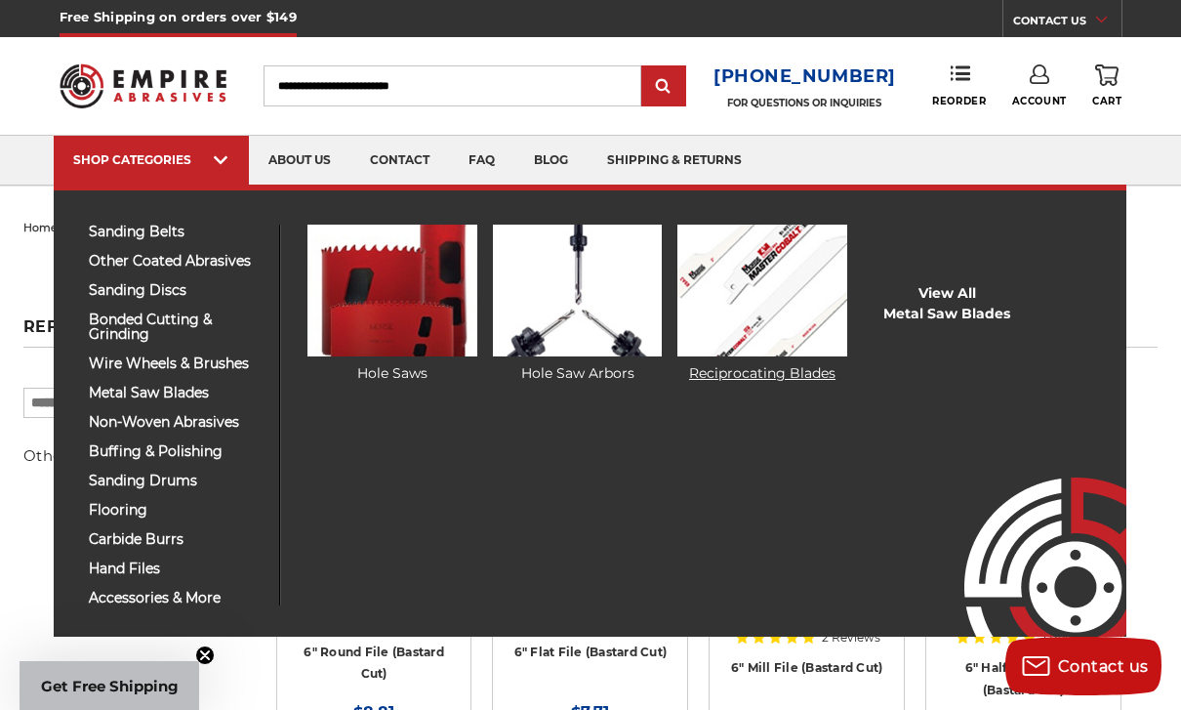
click at [838, 319] on img at bounding box center [763, 291] width 170 height 132
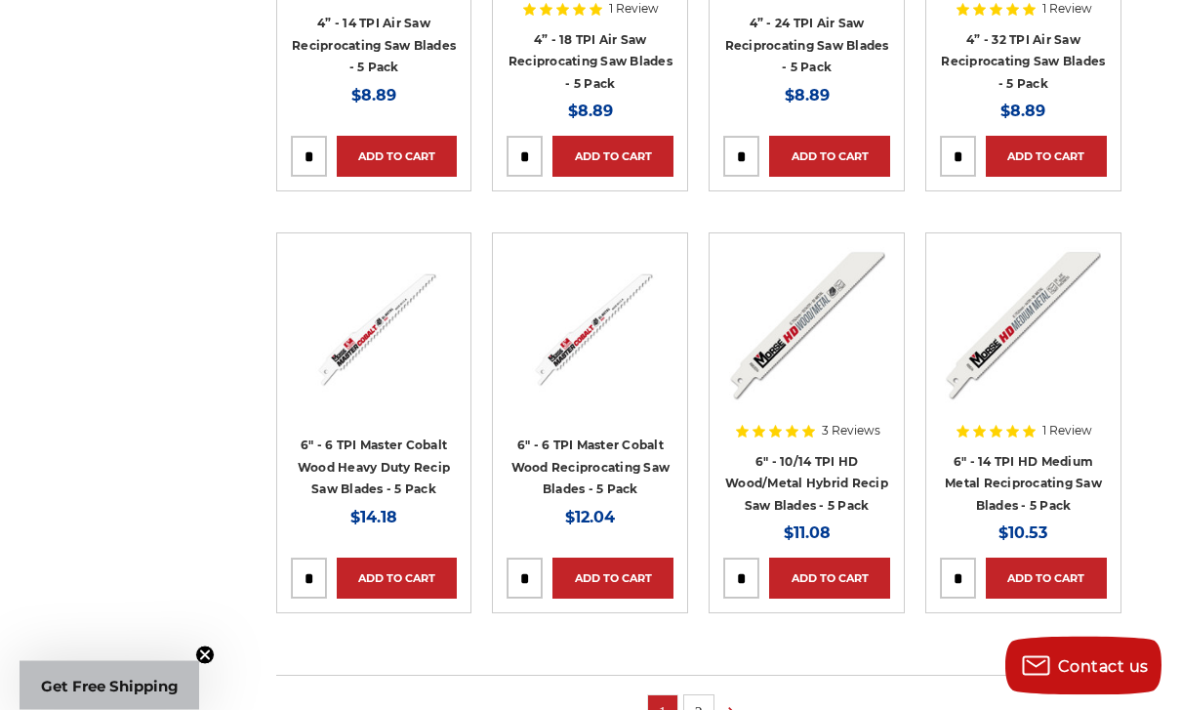
scroll to position [1045, 0]
click at [423, 487] on link "6" - 6 TPI Master Cobalt Wood Heavy Duty Recip Saw Blades - 5 Pack" at bounding box center [374, 466] width 152 height 59
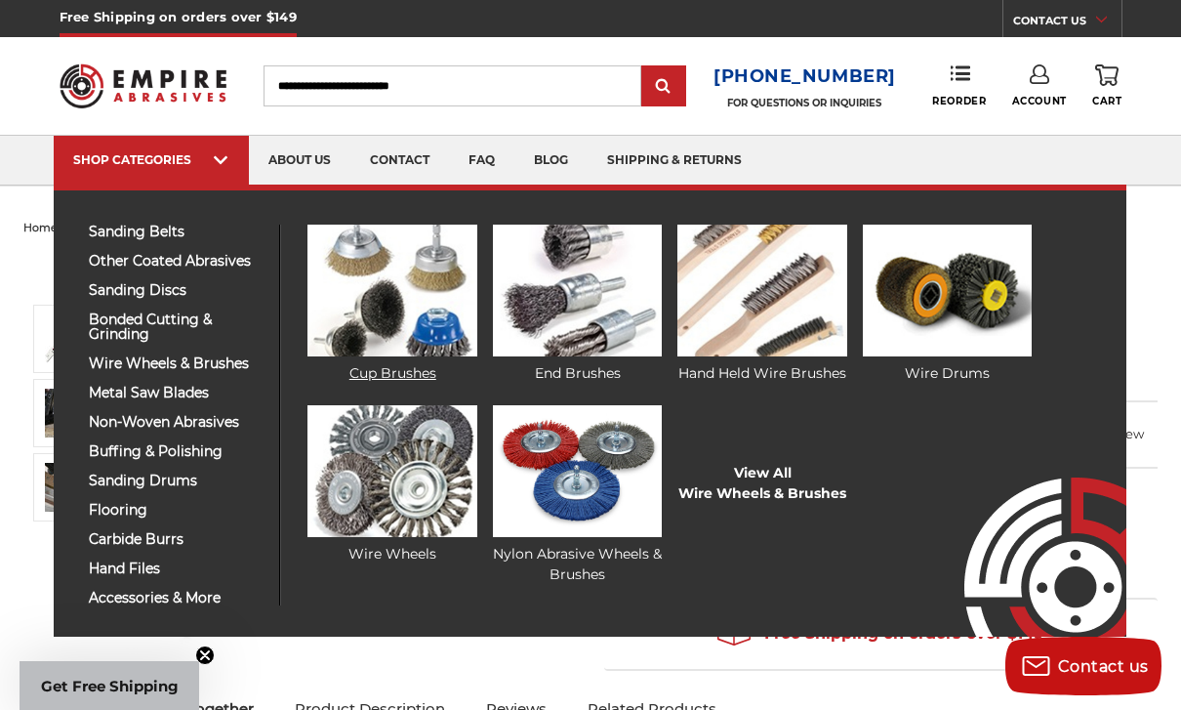
click at [376, 311] on img at bounding box center [393, 291] width 170 height 132
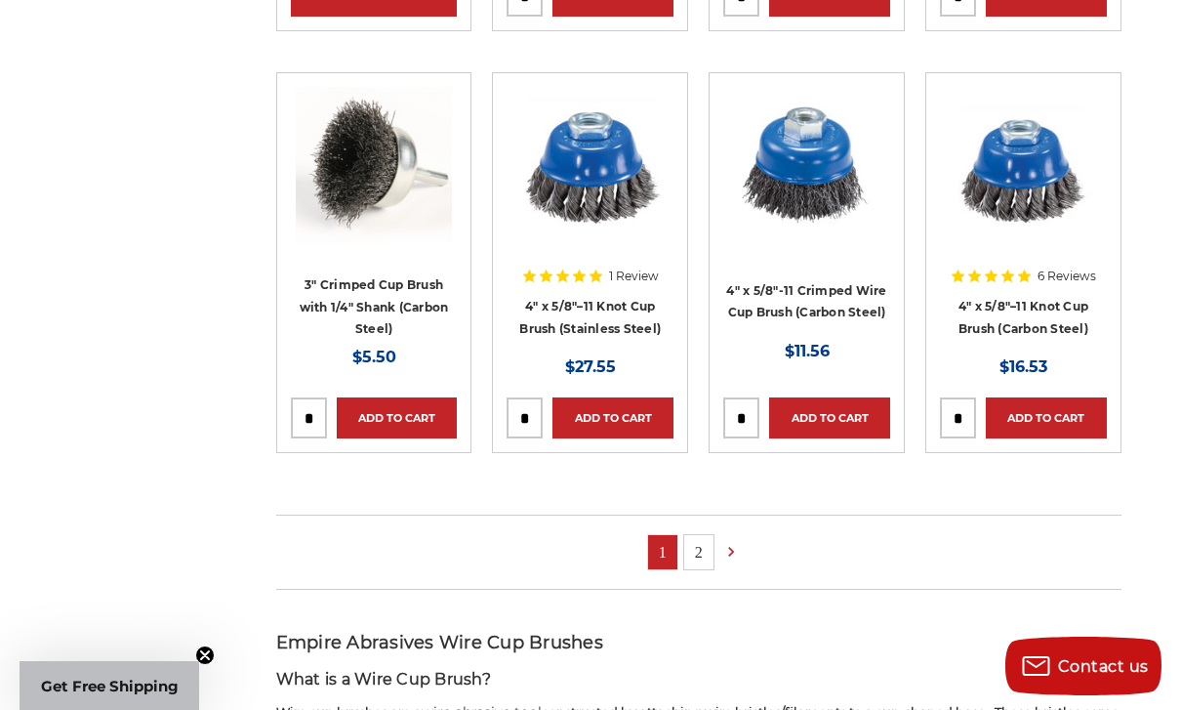
scroll to position [1463, 0]
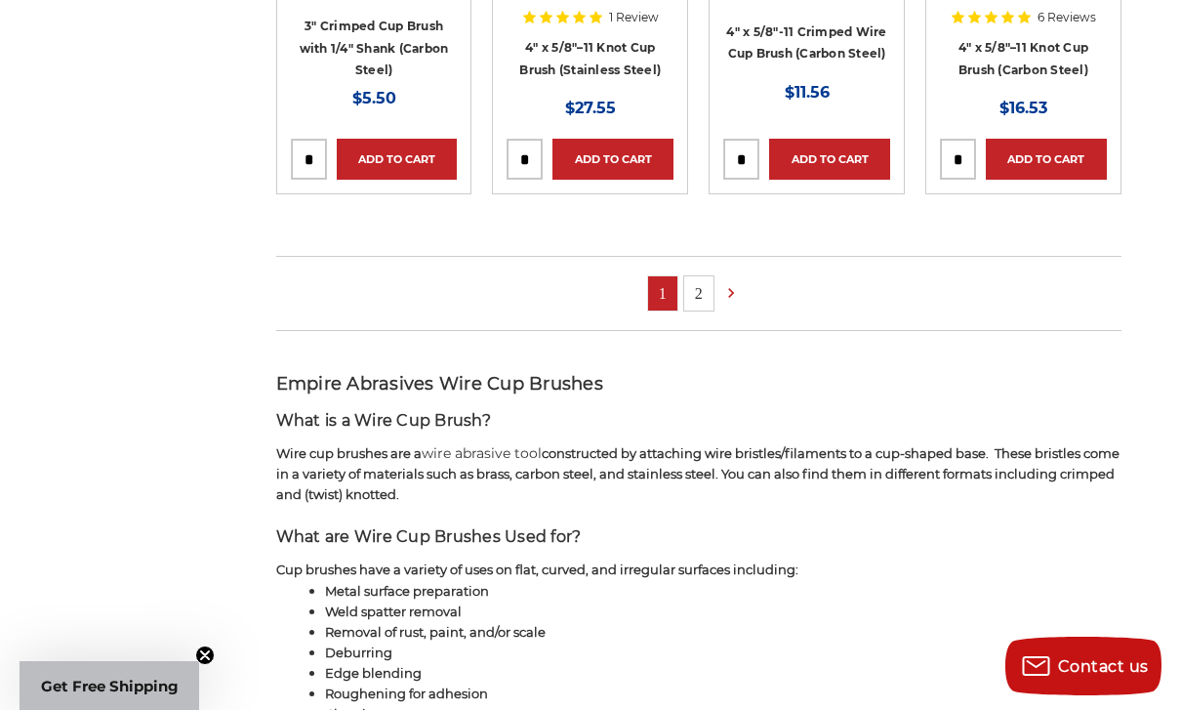
click at [707, 298] on link "2" at bounding box center [698, 293] width 29 height 34
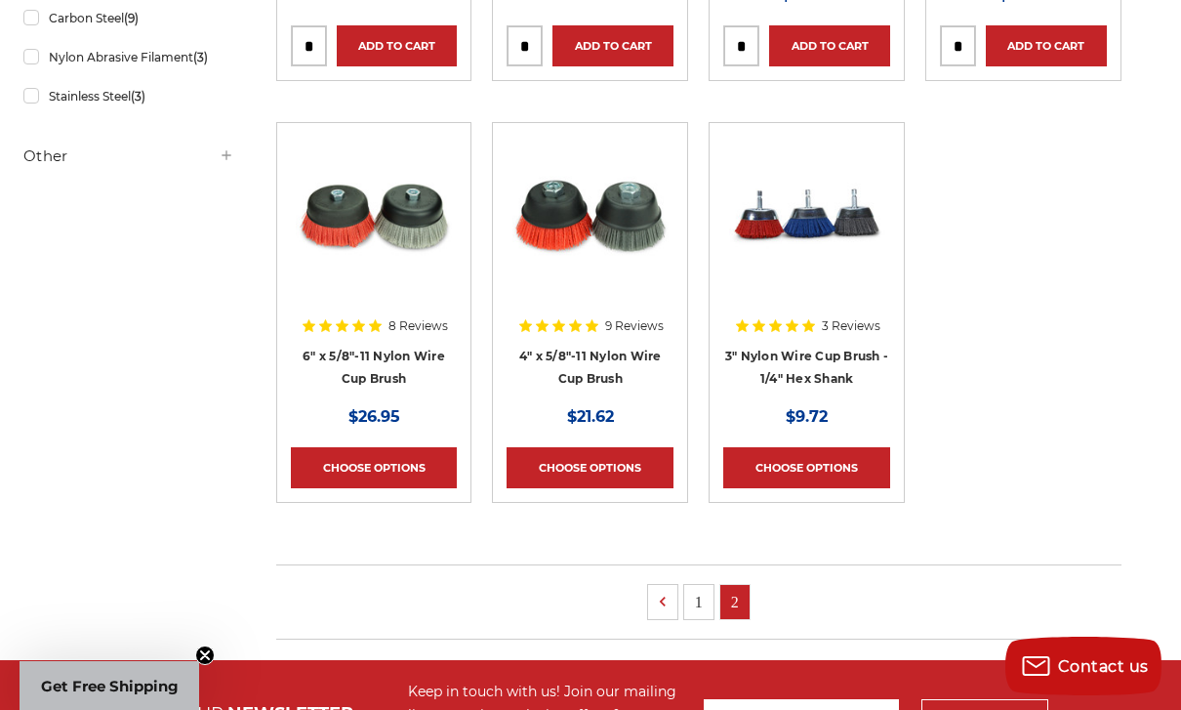
scroll to position [727, 0]
